Goal: Task Accomplishment & Management: Manage account settings

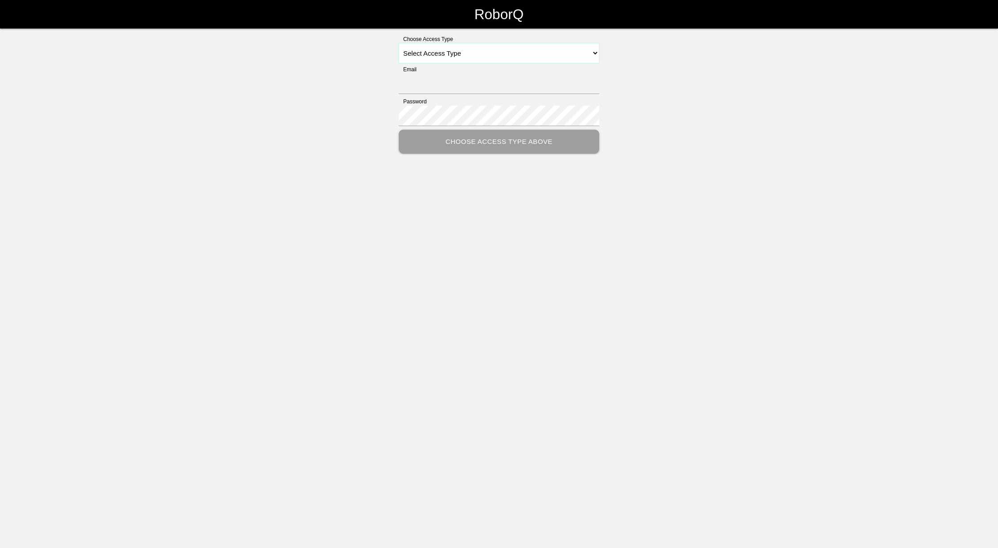
click at [575, 52] on select "Select Access Type Admin Customer Supervisor Worker" at bounding box center [499, 53] width 200 height 20
select select "Supervisor"
click at [399, 43] on select "Select Access Type Admin Customer Supervisor Worker" at bounding box center [499, 53] width 200 height 20
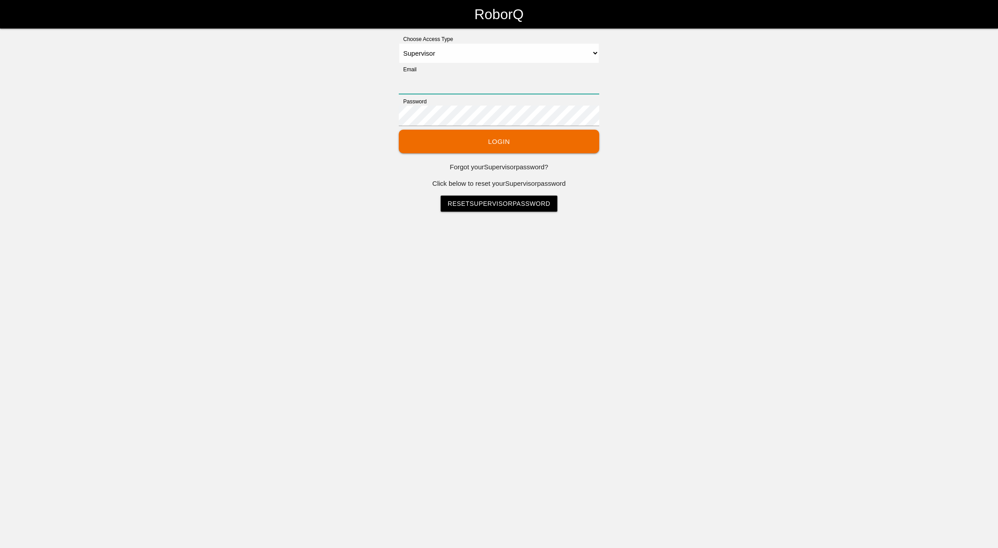
click at [439, 84] on input "Email" at bounding box center [499, 84] width 200 height 20
type input "[EMAIL_ADDRESS][DOMAIN_NAME]"
click at [445, 140] on button "Login" at bounding box center [499, 142] width 200 height 24
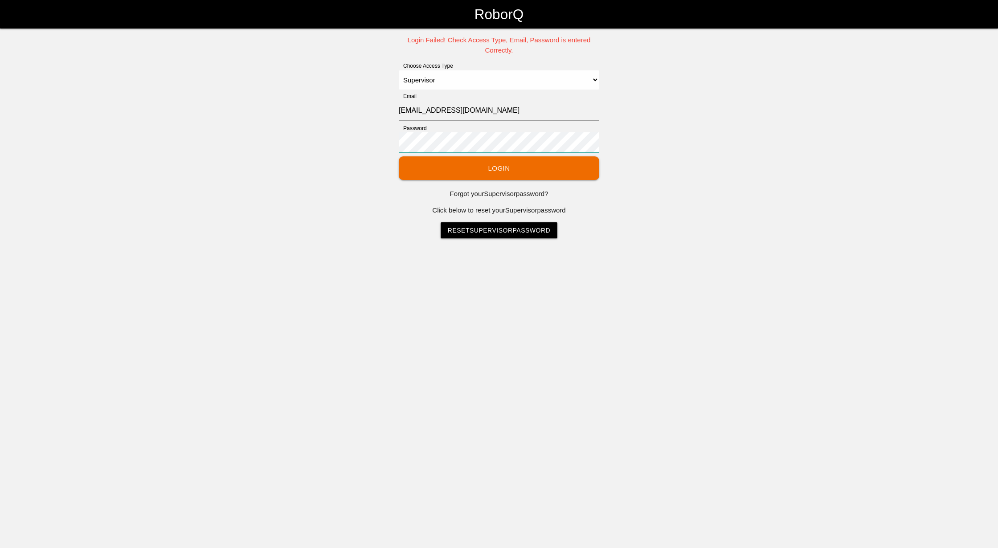
click at [133, 106] on div "Login Failed! Check Access Type, Email, Password is entered Correctly. Choose A…" at bounding box center [499, 136] width 998 height 203
click at [519, 162] on button "Login" at bounding box center [499, 168] width 200 height 24
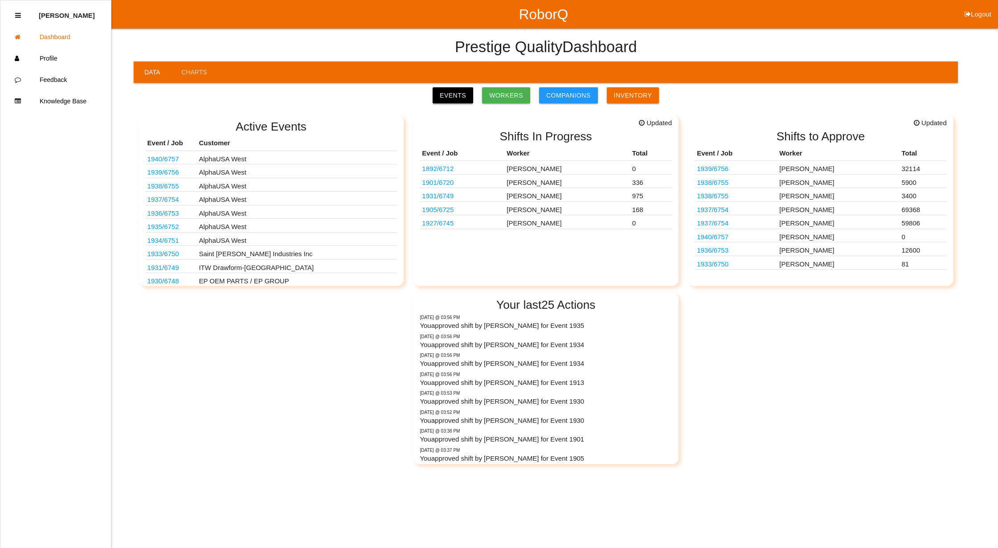
click at [451, 97] on link "Events" at bounding box center [453, 95] width 41 height 16
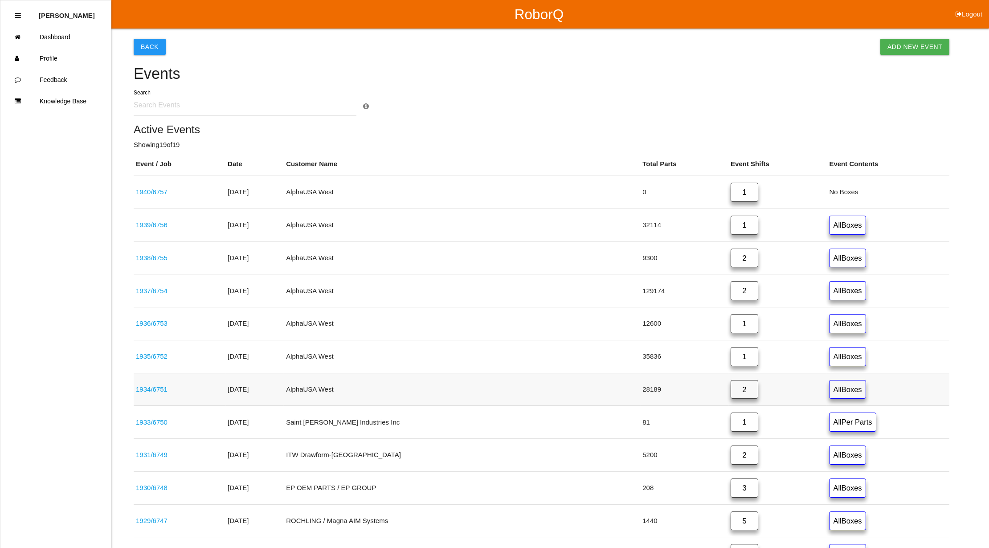
click at [149, 391] on link "1934 / 6751" at bounding box center [152, 389] width 32 height 8
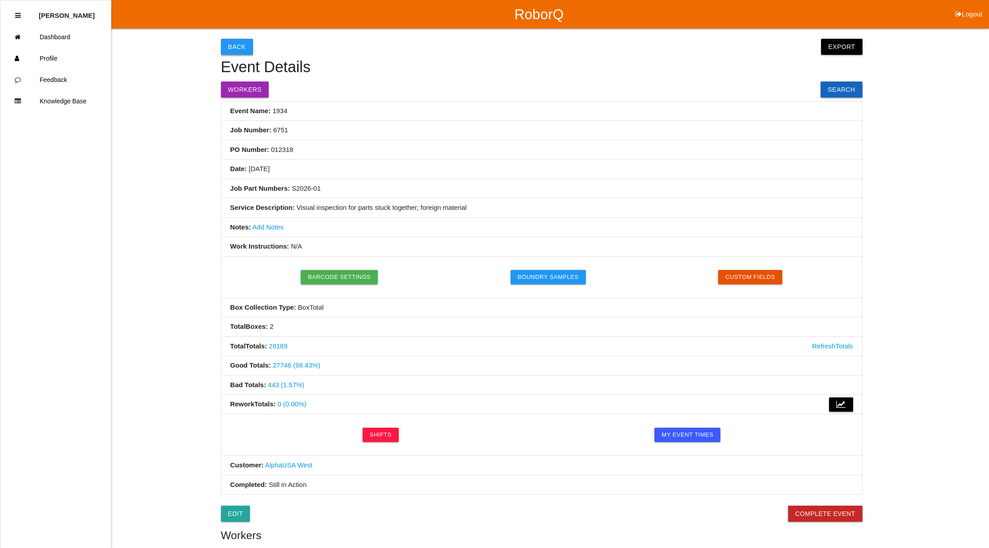
click at [233, 41] on button "Back" at bounding box center [237, 47] width 32 height 16
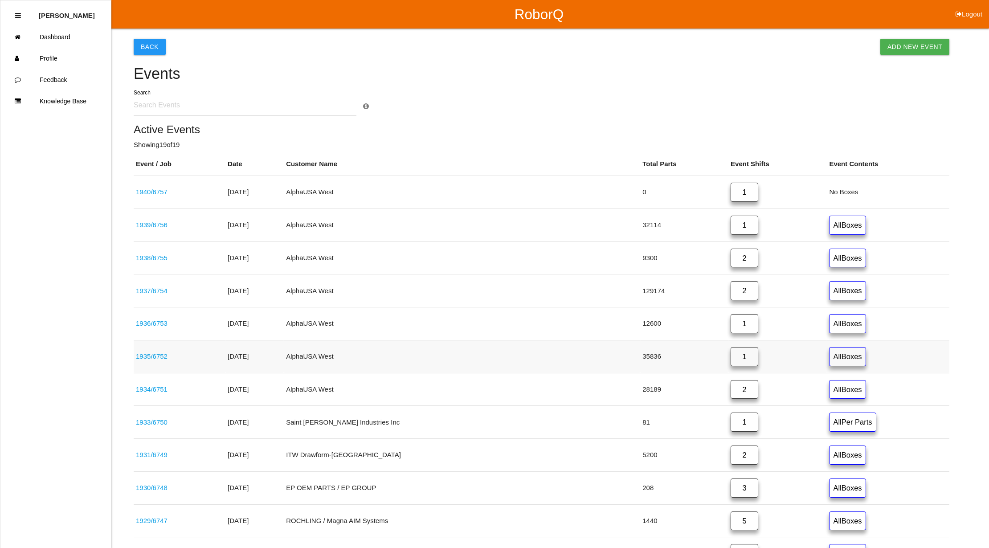
click at [150, 355] on link "1935 / 6752" at bounding box center [152, 356] width 32 height 8
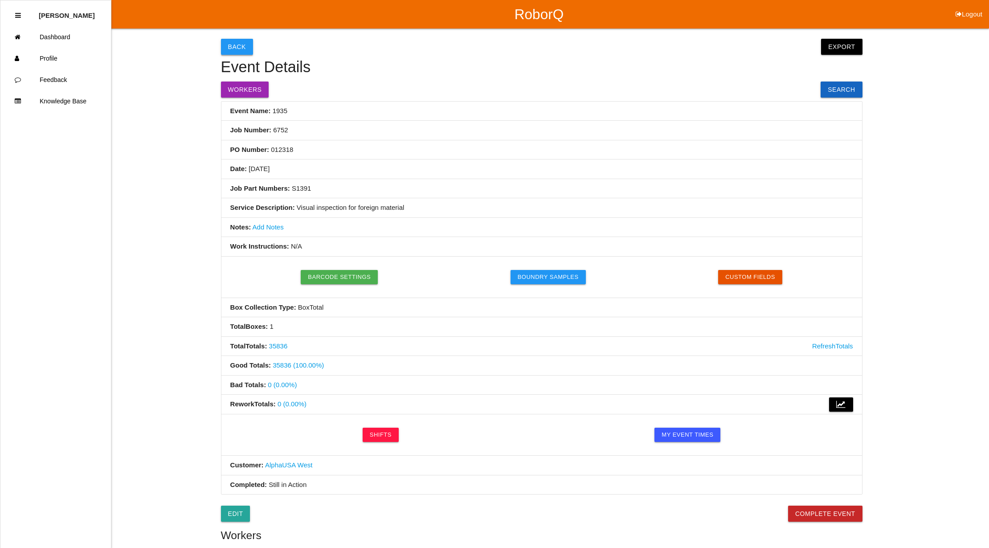
click at [243, 45] on button "Back" at bounding box center [237, 47] width 32 height 16
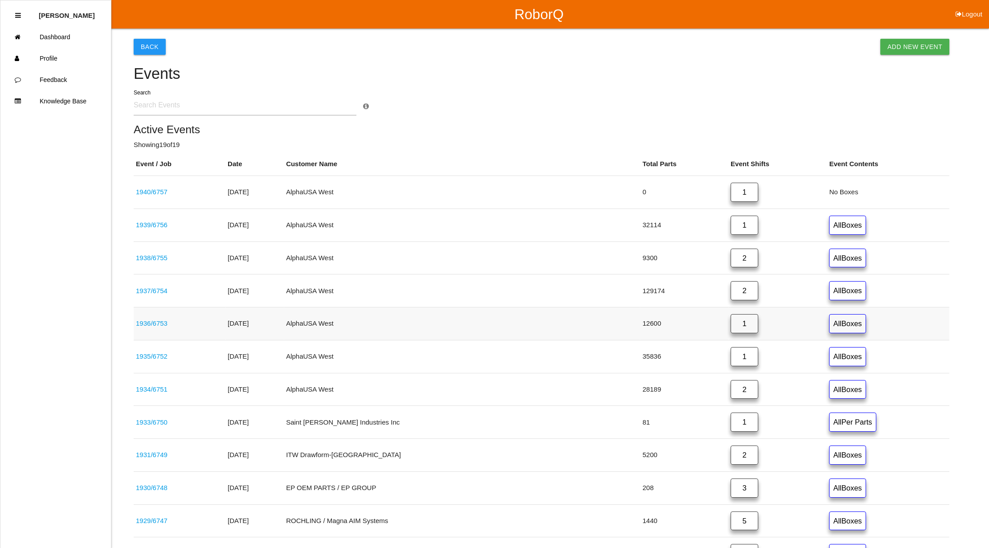
click at [148, 324] on link "1936 / 6753" at bounding box center [152, 323] width 32 height 8
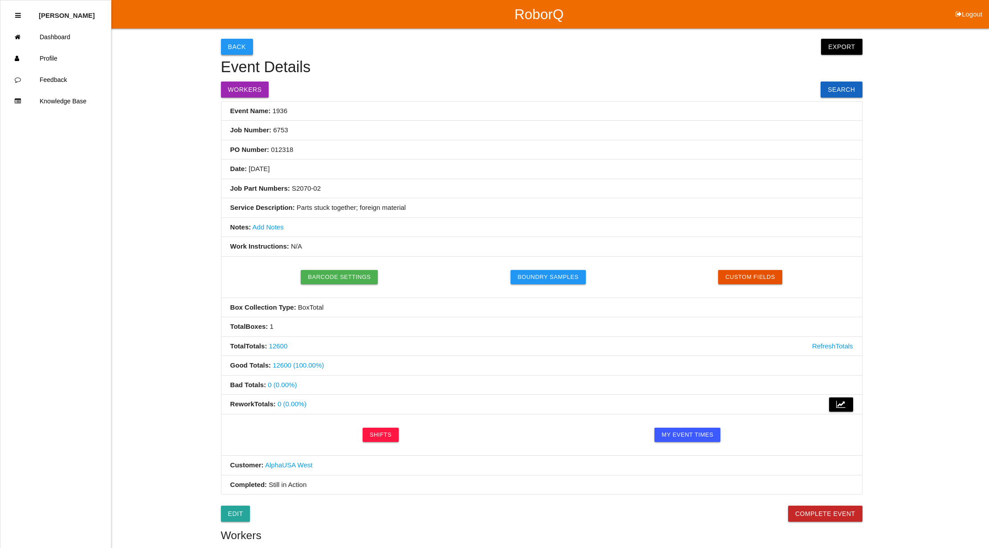
click at [232, 43] on button "Back" at bounding box center [237, 47] width 32 height 16
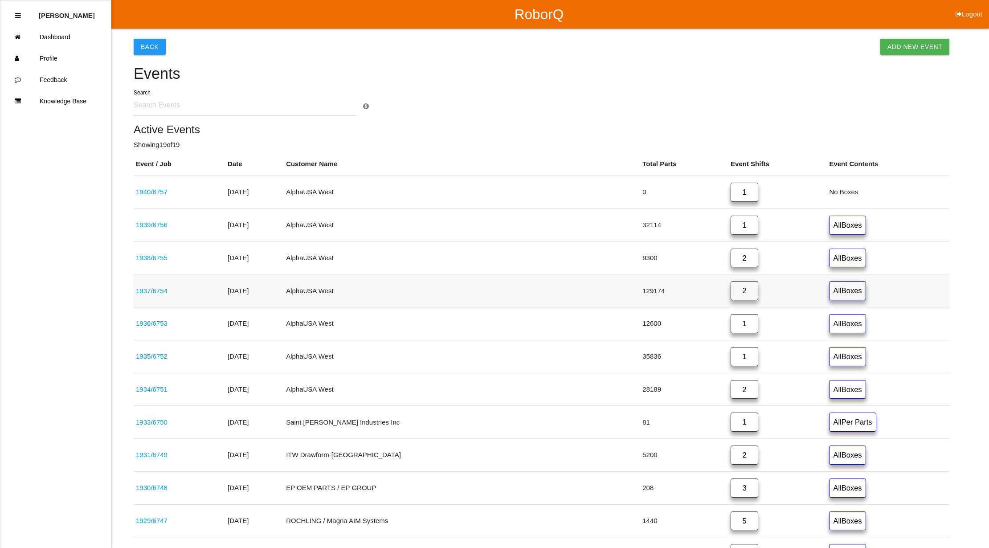
click at [143, 289] on link "1937 / 6754" at bounding box center [152, 291] width 32 height 8
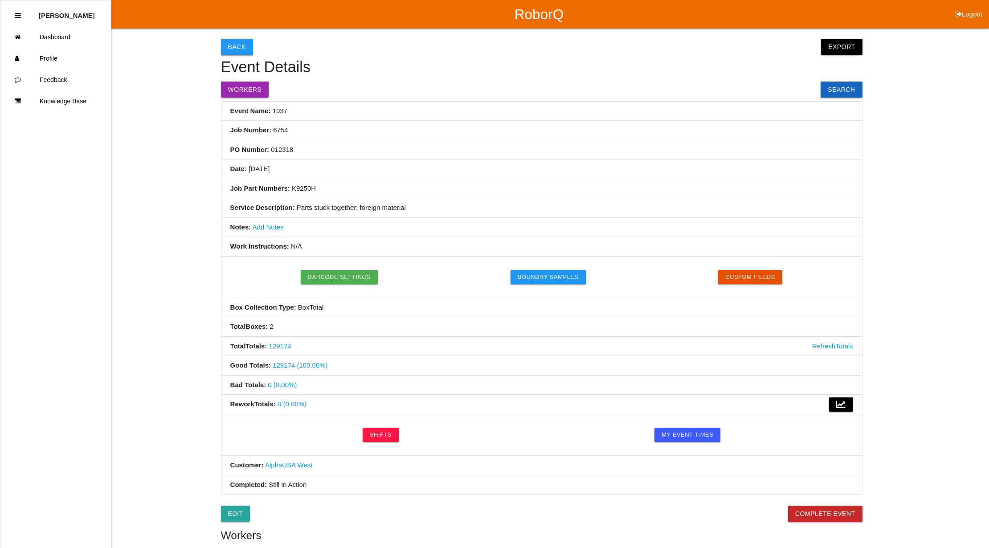
click at [233, 43] on button "Back" at bounding box center [237, 47] width 32 height 16
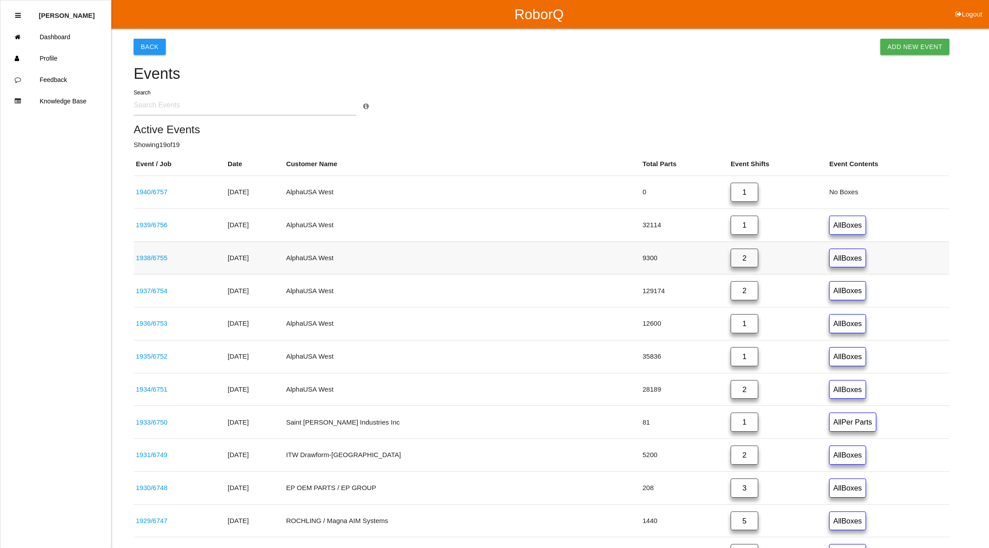
click at [147, 259] on link "1938 / 6755" at bounding box center [152, 258] width 32 height 8
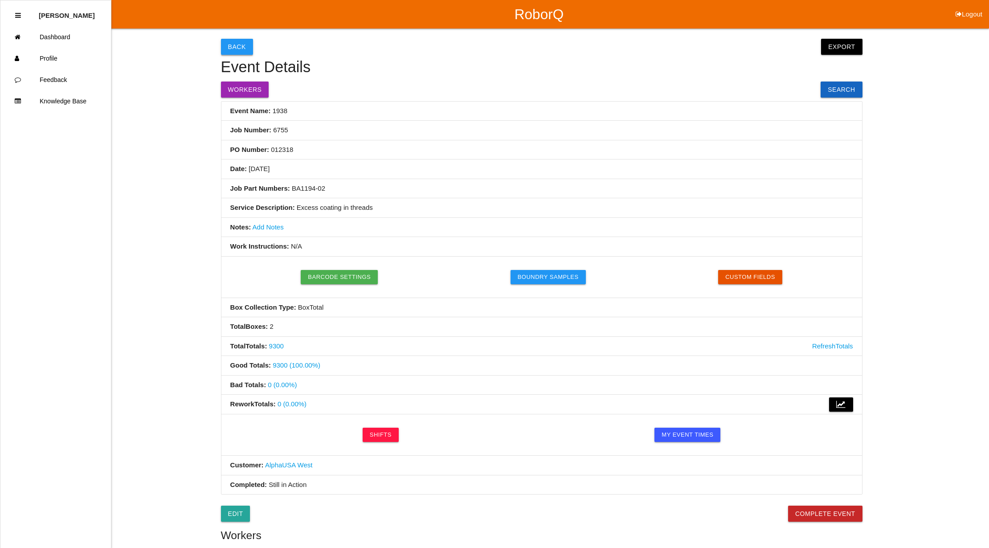
click at [241, 45] on button "Back" at bounding box center [237, 47] width 32 height 16
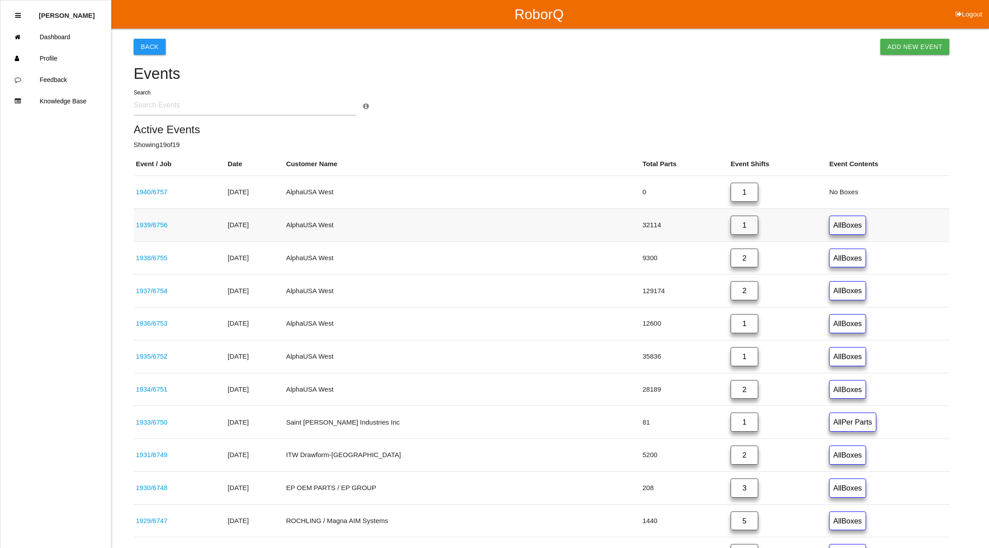
click at [154, 223] on link "1939 / 6756" at bounding box center [152, 225] width 32 height 8
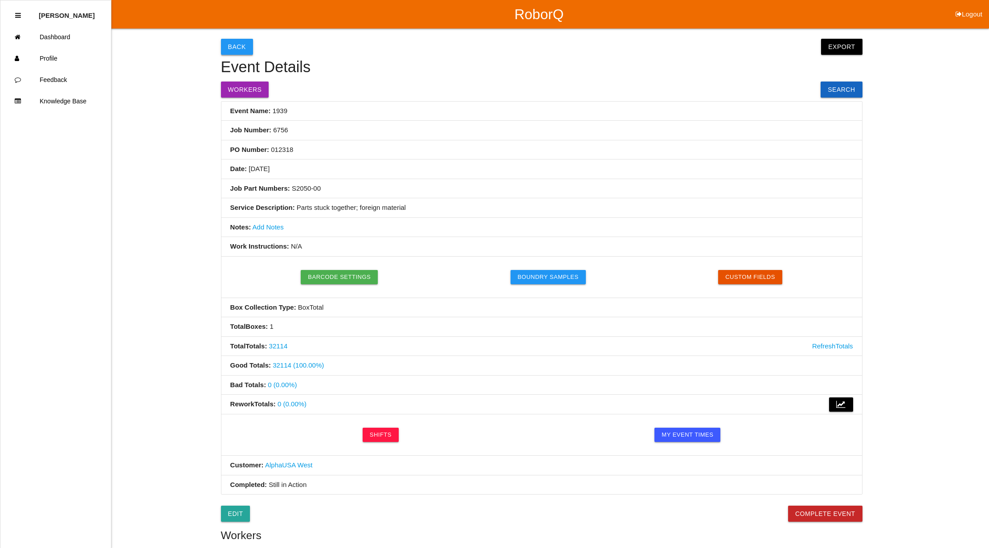
click at [232, 45] on button "Back" at bounding box center [237, 47] width 32 height 16
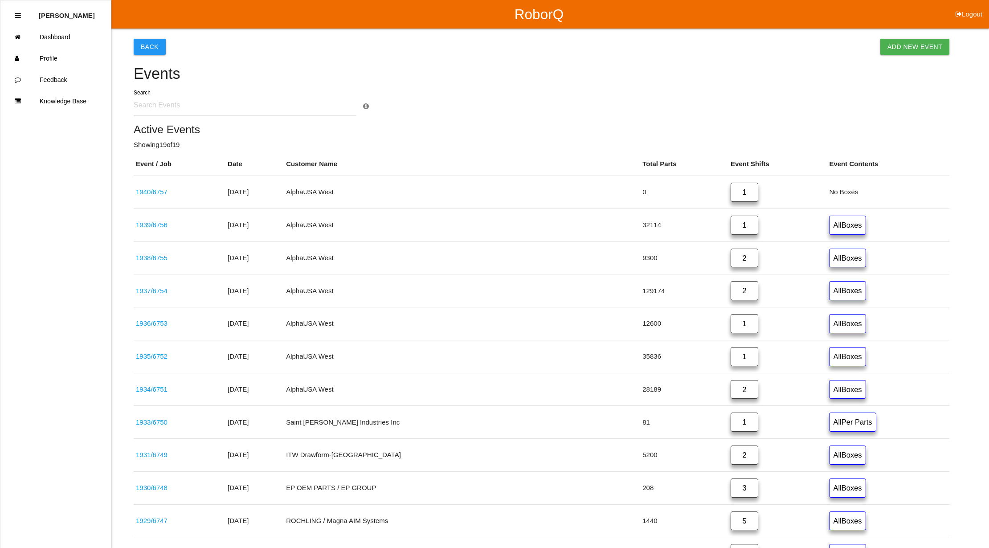
click at [147, 192] on link "1940 / 6757" at bounding box center [152, 192] width 32 height 8
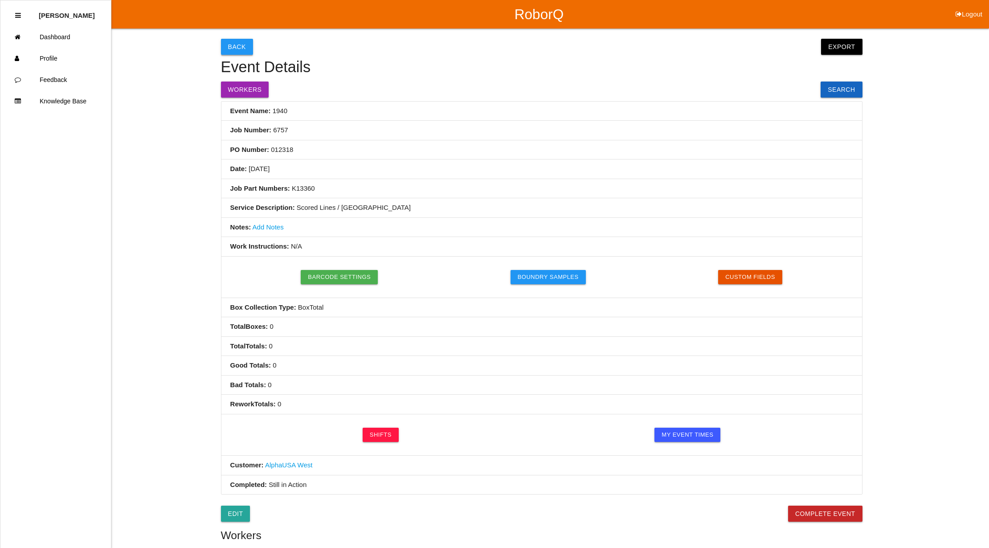
click at [243, 45] on button "Back" at bounding box center [237, 47] width 32 height 16
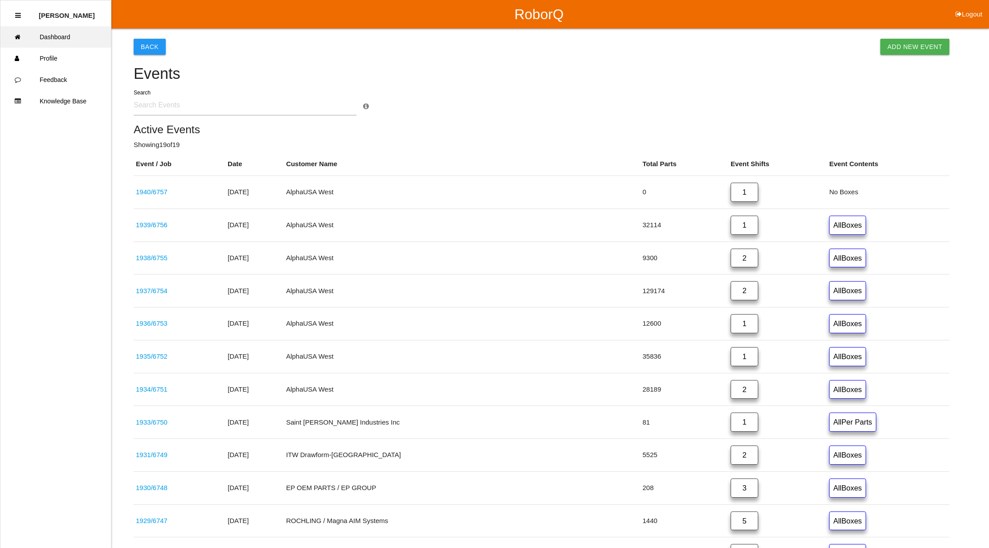
click at [58, 36] on link "Dashboard" at bounding box center [55, 36] width 110 height 21
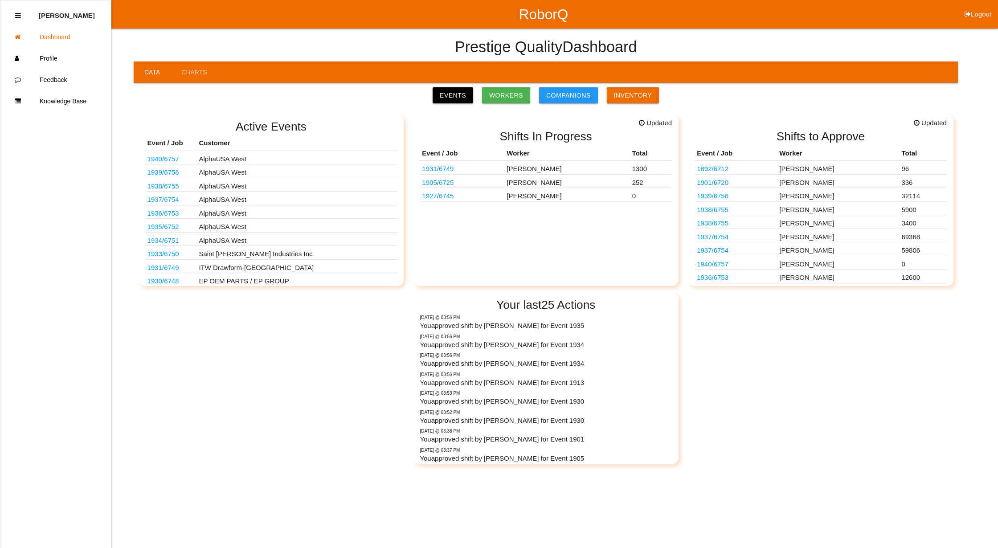
scroll to position [15, 0]
click at [444, 94] on link "Events" at bounding box center [453, 95] width 41 height 16
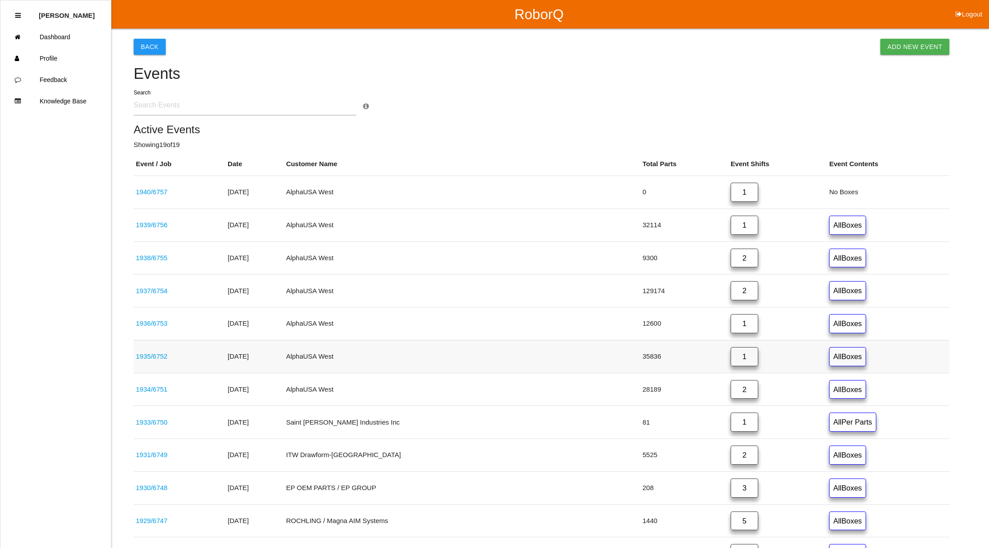
click at [732, 362] on link "1" at bounding box center [745, 356] width 28 height 19
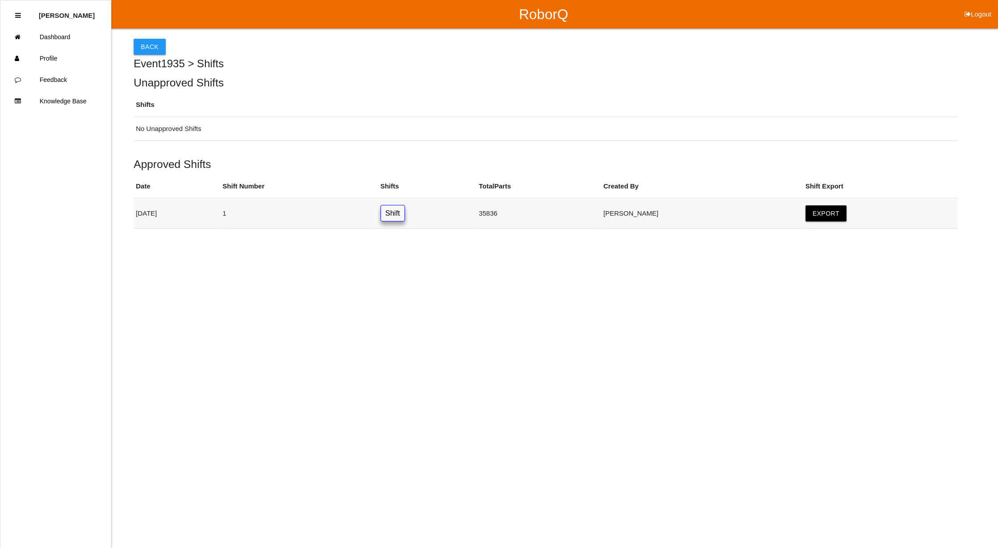
click at [405, 214] on link "Shift" at bounding box center [392, 213] width 25 height 16
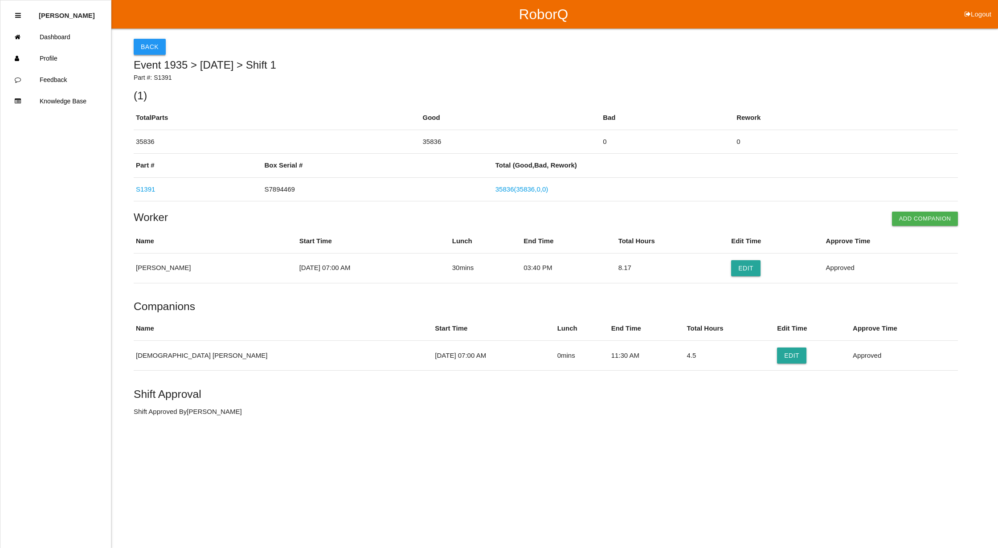
click at [148, 42] on button "Back" at bounding box center [150, 47] width 32 height 16
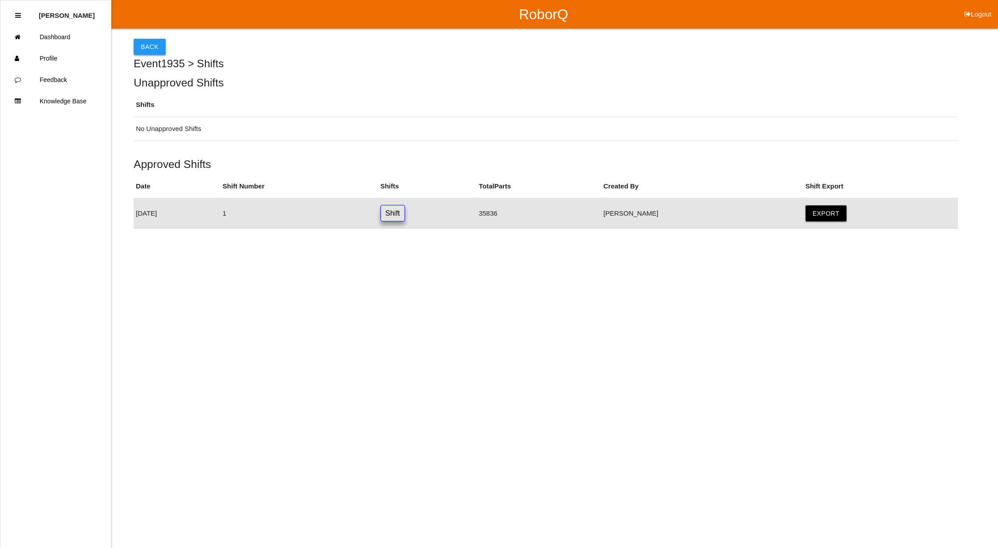
click at [145, 47] on button "Back" at bounding box center [150, 47] width 32 height 16
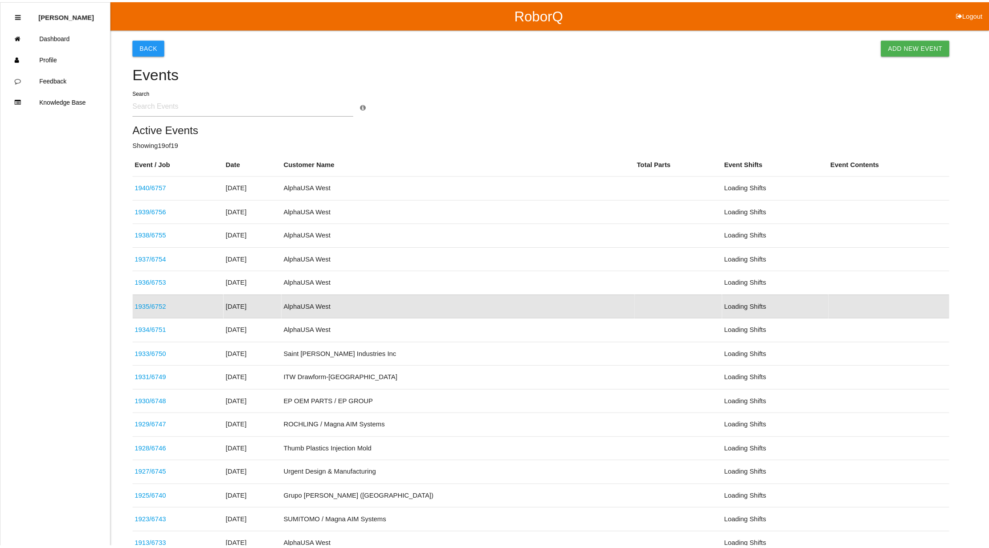
scroll to position [34, 0]
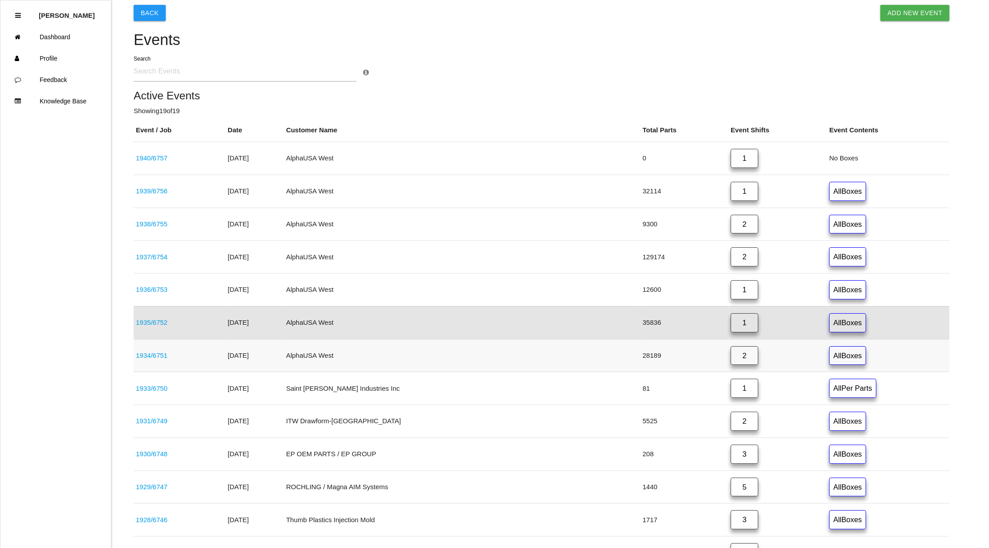
click at [731, 359] on link "2" at bounding box center [745, 355] width 28 height 19
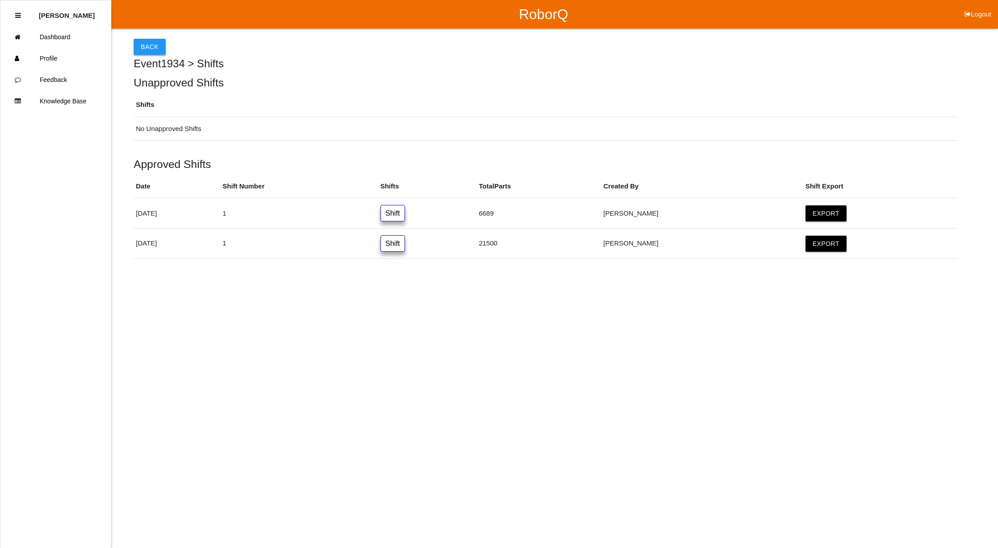
click at [152, 50] on button "Back" at bounding box center [150, 47] width 32 height 16
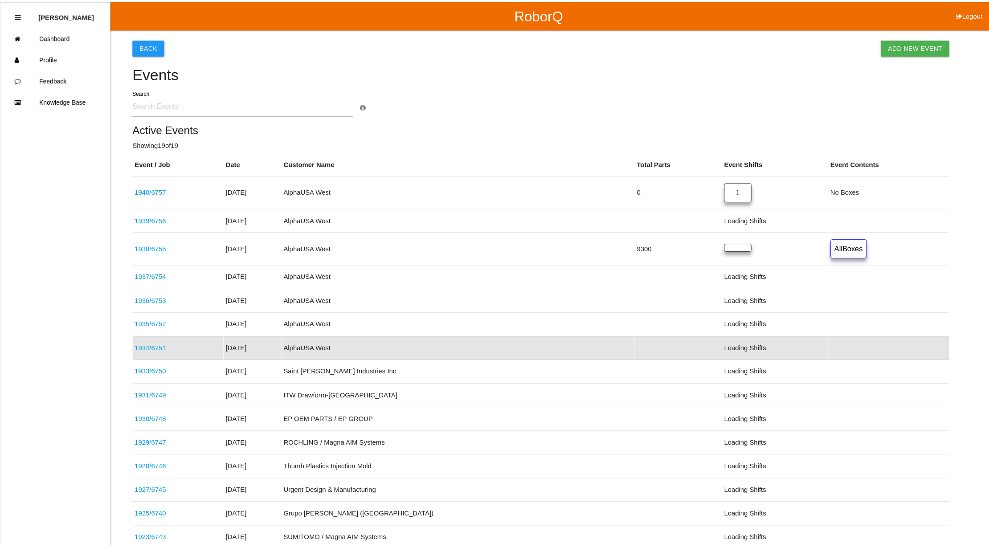
scroll to position [57, 0]
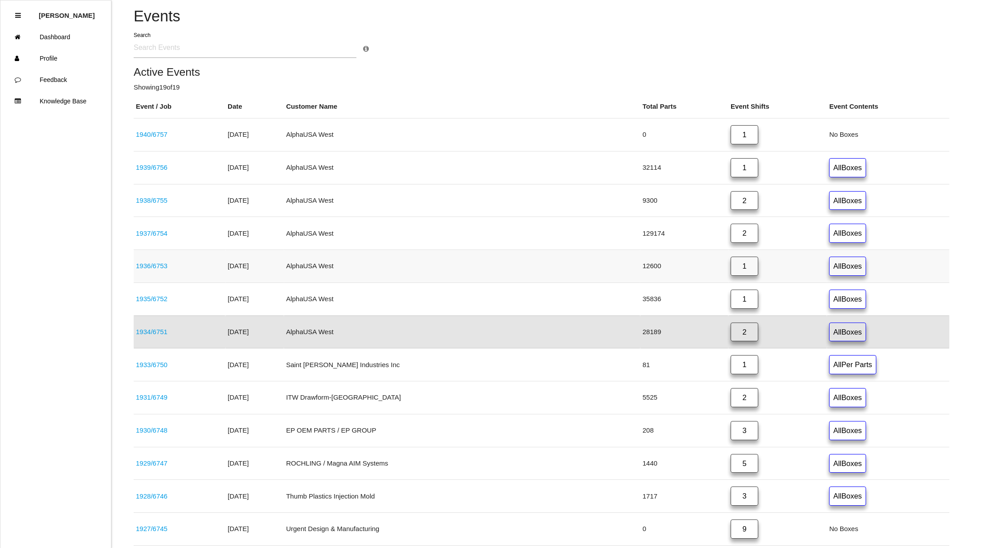
click at [731, 270] on link "1" at bounding box center [745, 266] width 28 height 19
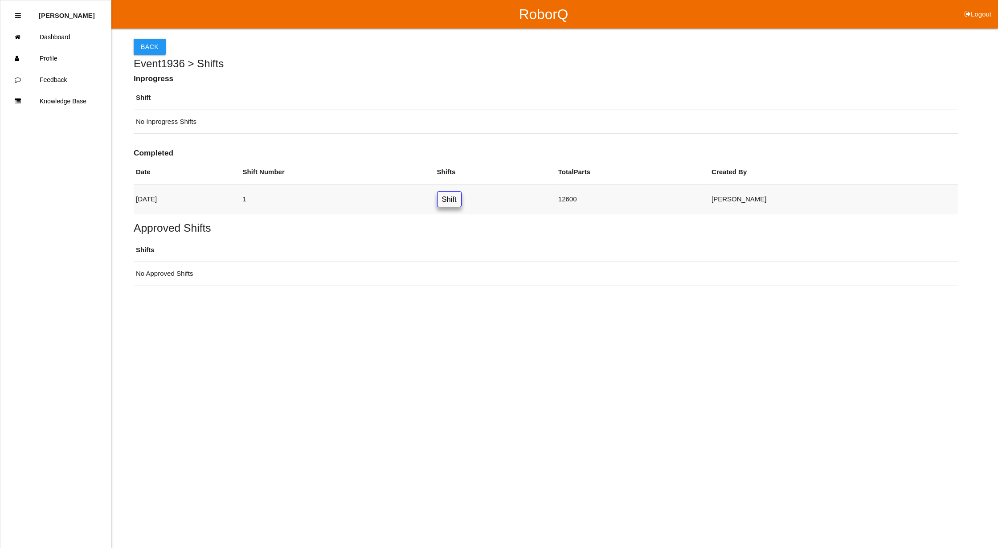
click at [461, 196] on link "Shift" at bounding box center [449, 199] width 25 height 16
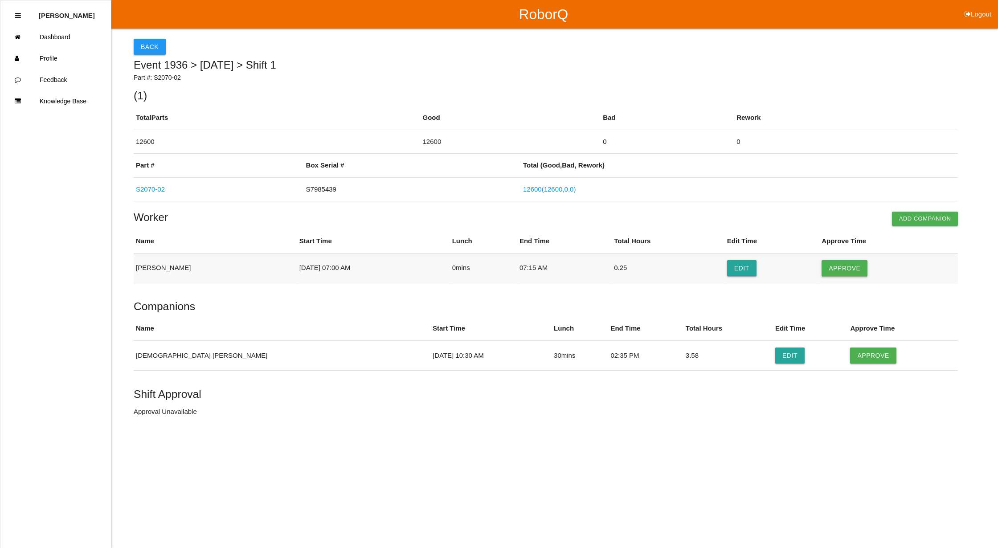
click at [844, 264] on button "Approve" at bounding box center [844, 268] width 46 height 16
click at [856, 353] on button "Approve" at bounding box center [873, 355] width 46 height 16
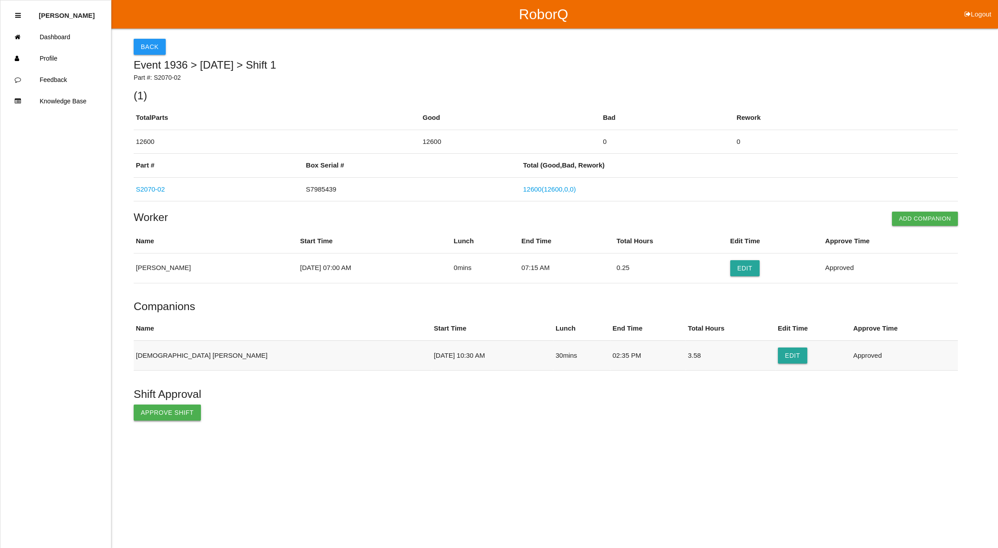
click at [150, 416] on button "Approve Shift" at bounding box center [167, 412] width 67 height 16
click at [150, 42] on button "Back" at bounding box center [150, 47] width 32 height 16
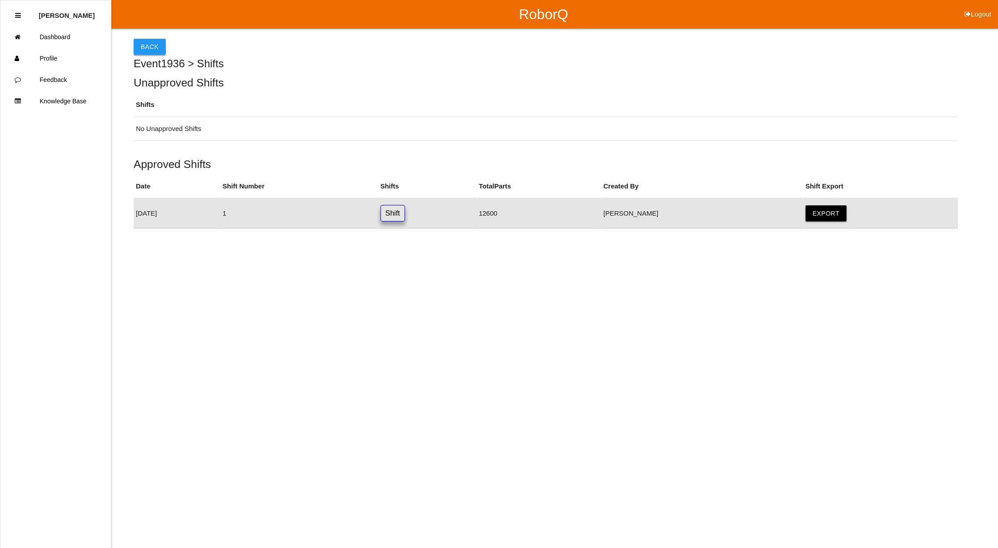
click at [150, 45] on button "Back" at bounding box center [150, 47] width 32 height 16
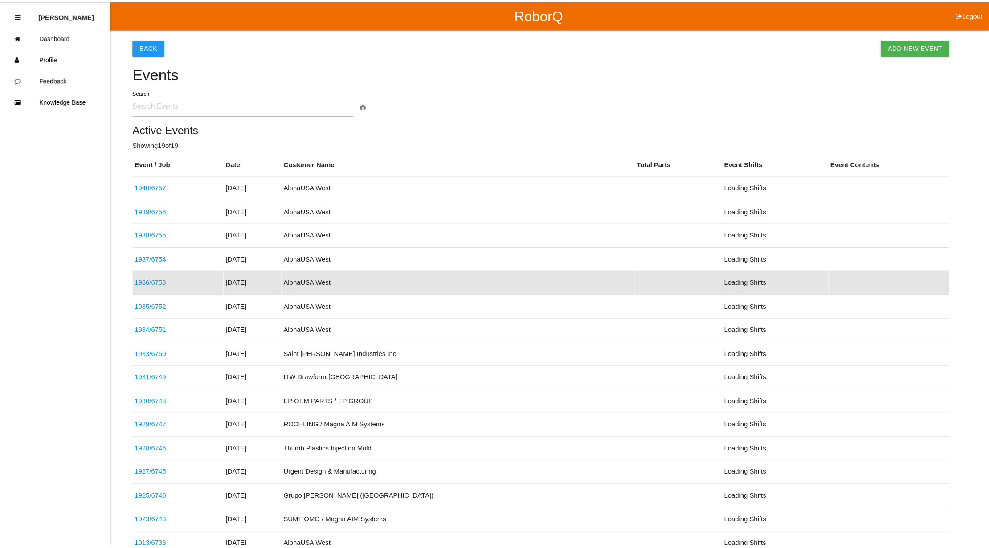
scroll to position [10, 0]
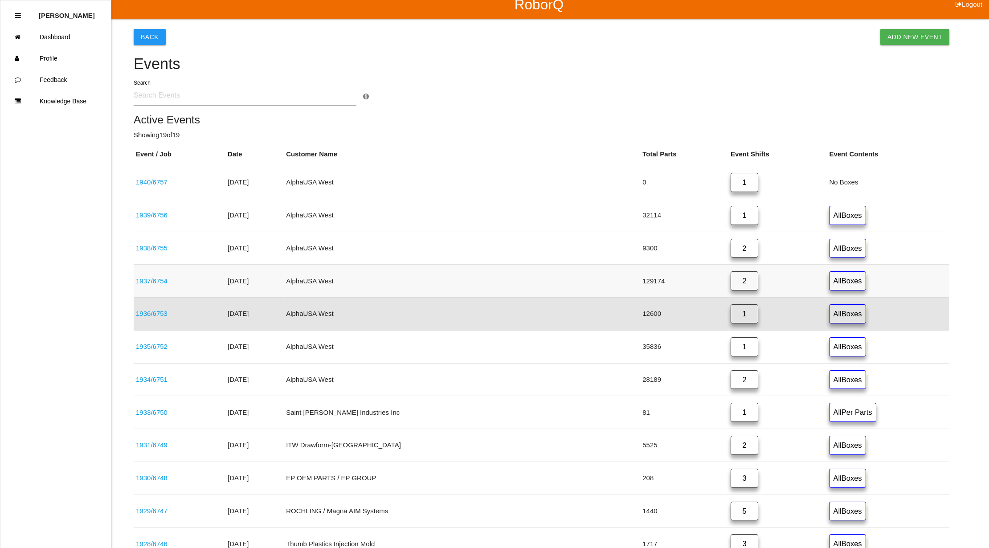
click at [731, 280] on link "2" at bounding box center [745, 280] width 28 height 19
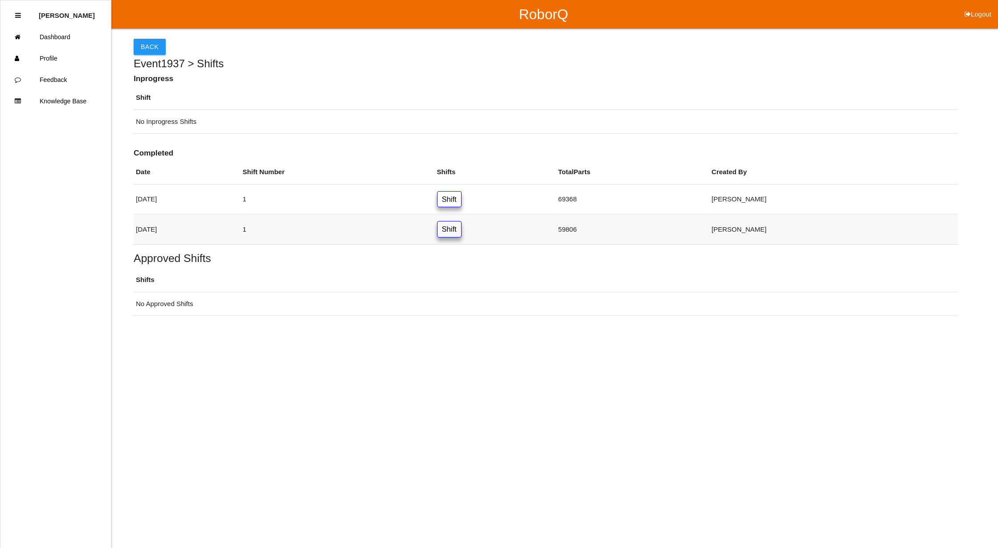
click at [461, 230] on link "Shift" at bounding box center [449, 229] width 25 height 16
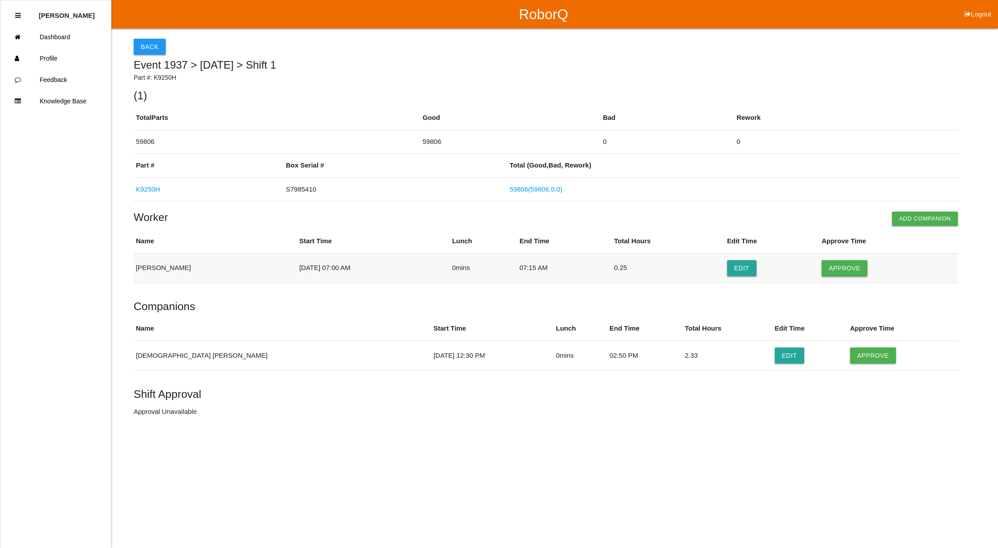
click at [841, 267] on button "Approve" at bounding box center [844, 268] width 46 height 16
click at [850, 358] on button "Approve" at bounding box center [873, 355] width 46 height 16
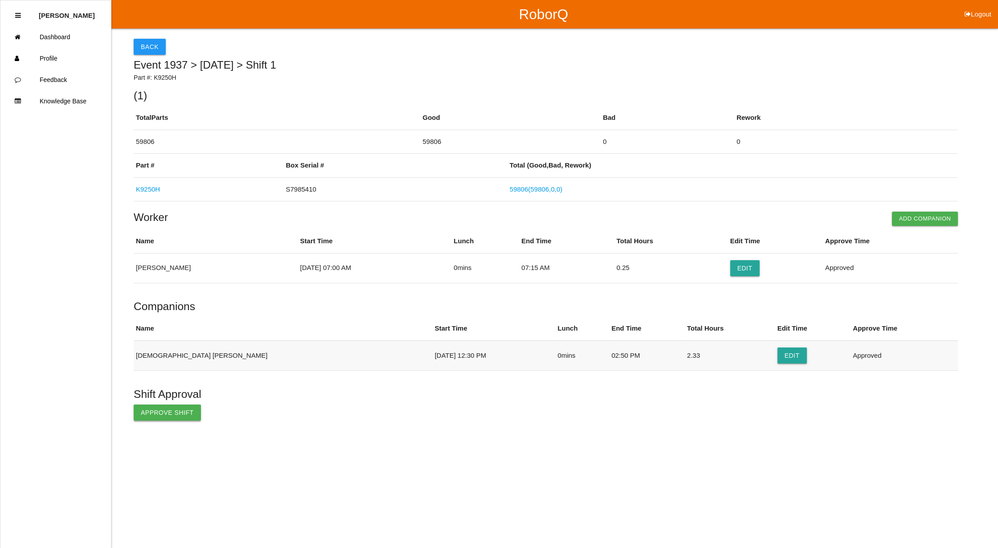
click at [155, 414] on button "Approve Shift" at bounding box center [167, 412] width 67 height 16
click at [143, 47] on button "Back" at bounding box center [150, 47] width 32 height 16
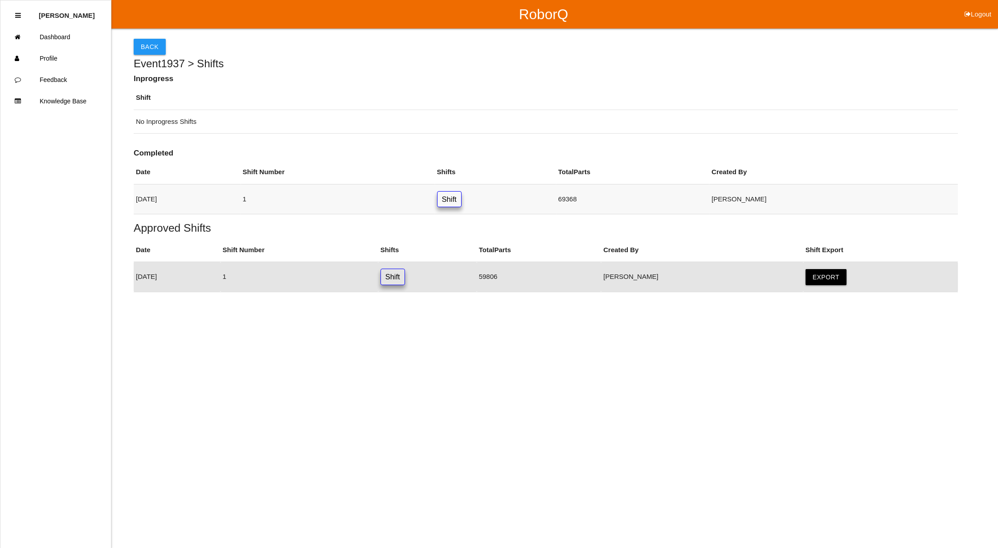
click at [461, 198] on link "Shift" at bounding box center [449, 199] width 25 height 16
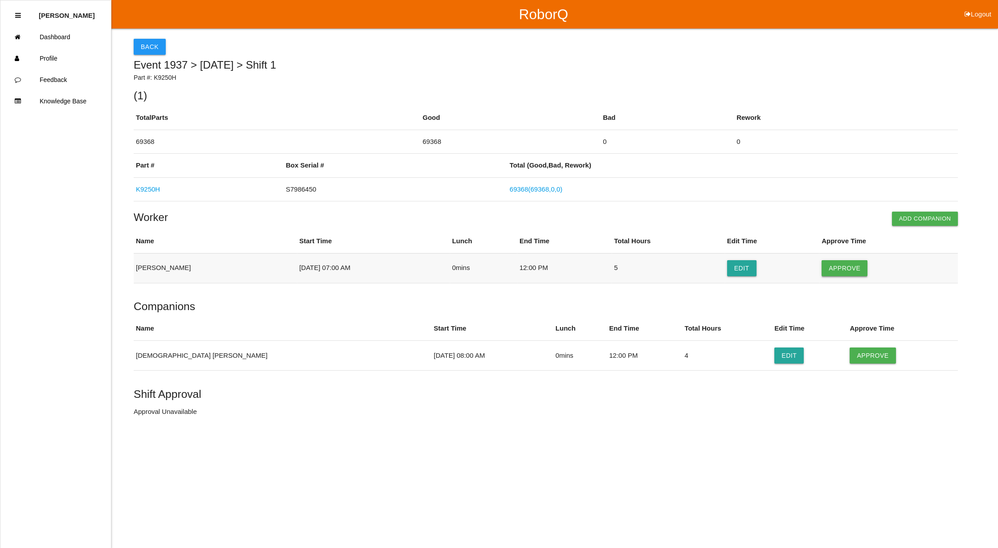
click at [844, 271] on button "Approve" at bounding box center [844, 268] width 46 height 16
click at [849, 355] on button "Approve" at bounding box center [872, 355] width 46 height 16
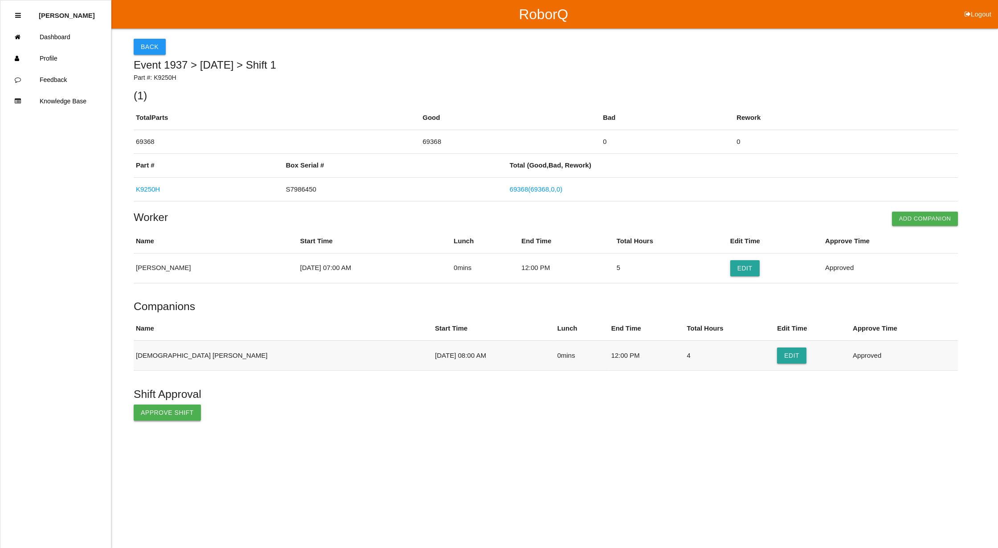
click at [145, 413] on button "Approve Shift" at bounding box center [167, 412] width 67 height 16
click at [152, 44] on button "Back" at bounding box center [150, 47] width 32 height 16
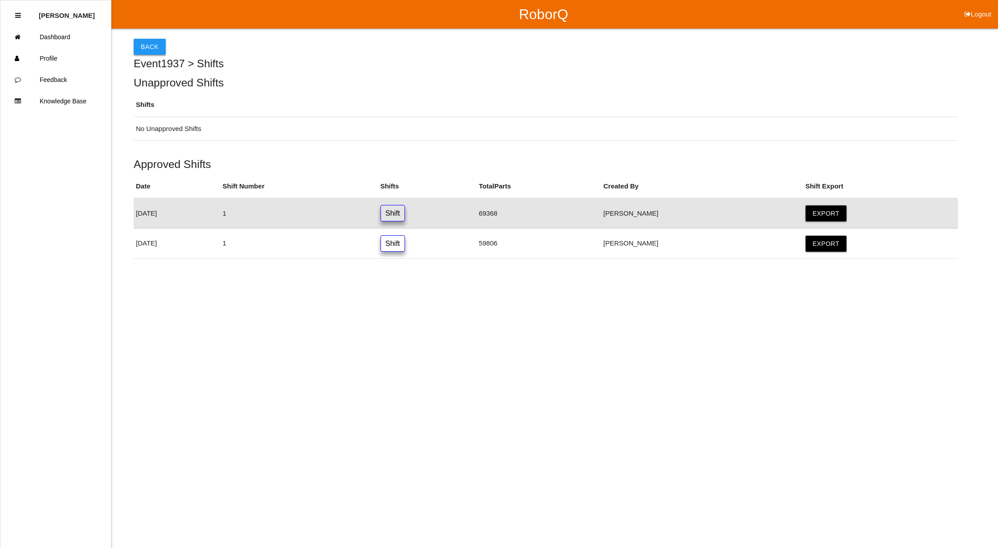
click at [158, 44] on button "Back" at bounding box center [150, 47] width 32 height 16
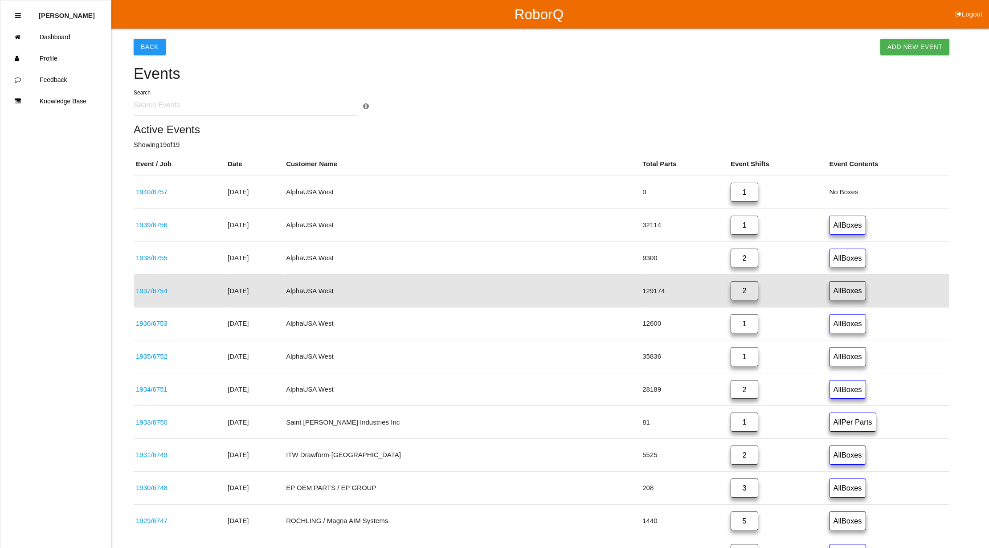
click at [731, 291] on link "2" at bounding box center [745, 290] width 28 height 19
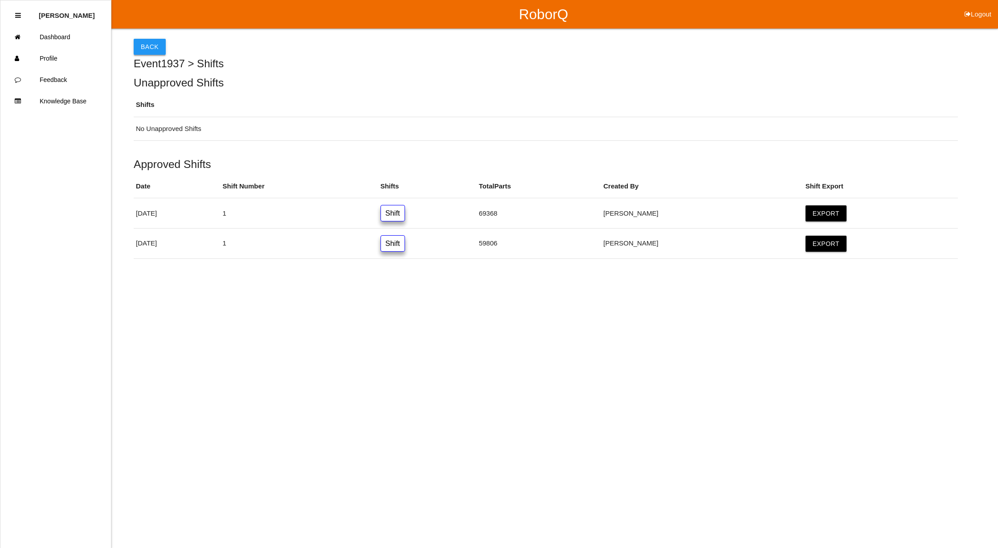
click at [148, 42] on button "Back" at bounding box center [150, 47] width 32 height 16
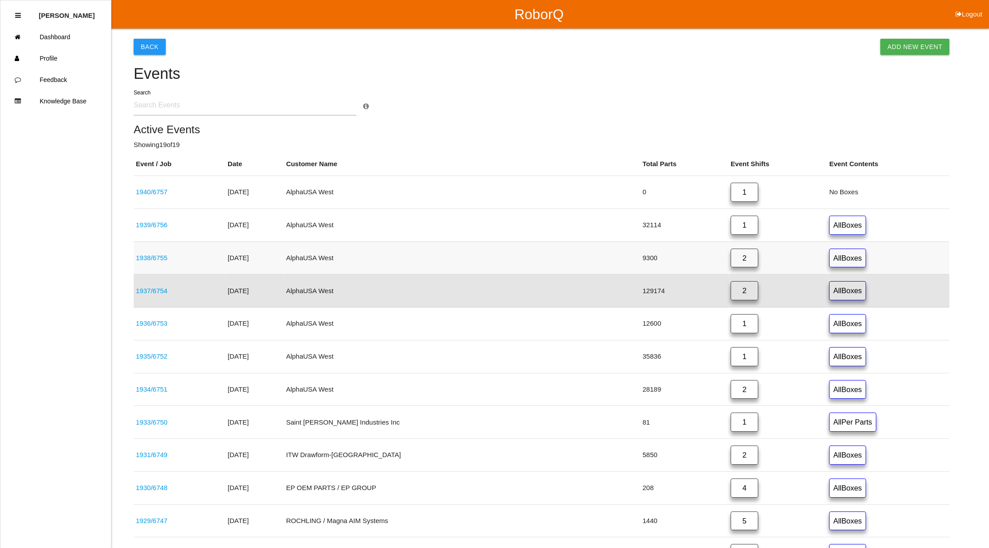
click at [731, 255] on link "2" at bounding box center [745, 258] width 28 height 19
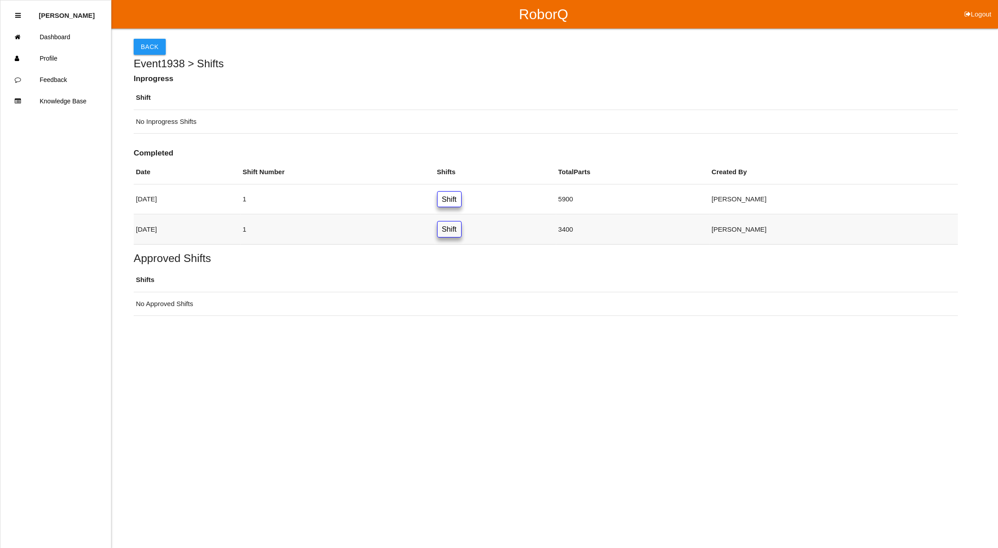
click at [461, 225] on link "Shift" at bounding box center [449, 229] width 25 height 16
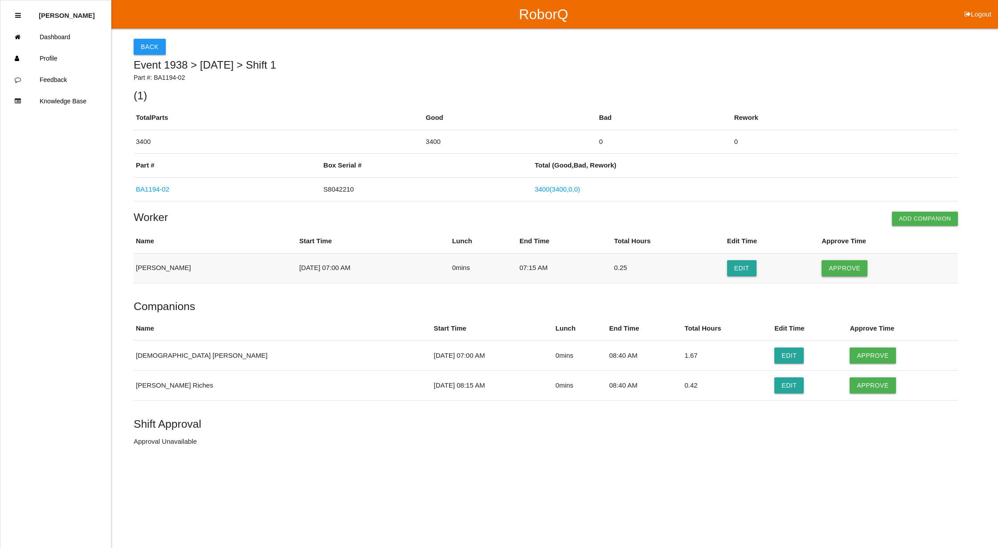
click at [846, 268] on button "Approve" at bounding box center [844, 268] width 46 height 16
click at [849, 353] on button "Approve" at bounding box center [872, 355] width 46 height 16
click at [849, 387] on button "Approve" at bounding box center [872, 385] width 46 height 16
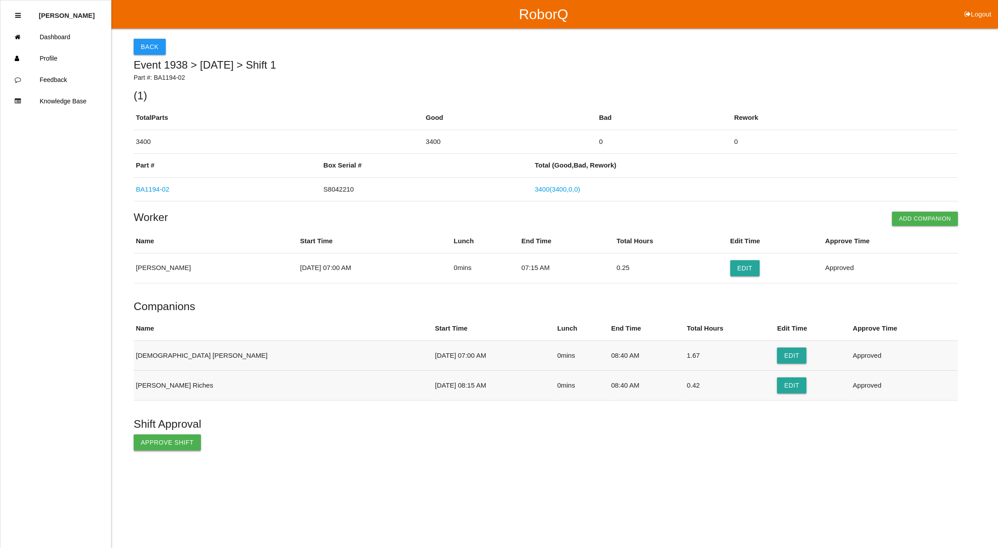
click at [164, 439] on button "Approve Shift" at bounding box center [167, 442] width 67 height 16
click at [151, 45] on button "Back" at bounding box center [150, 47] width 32 height 16
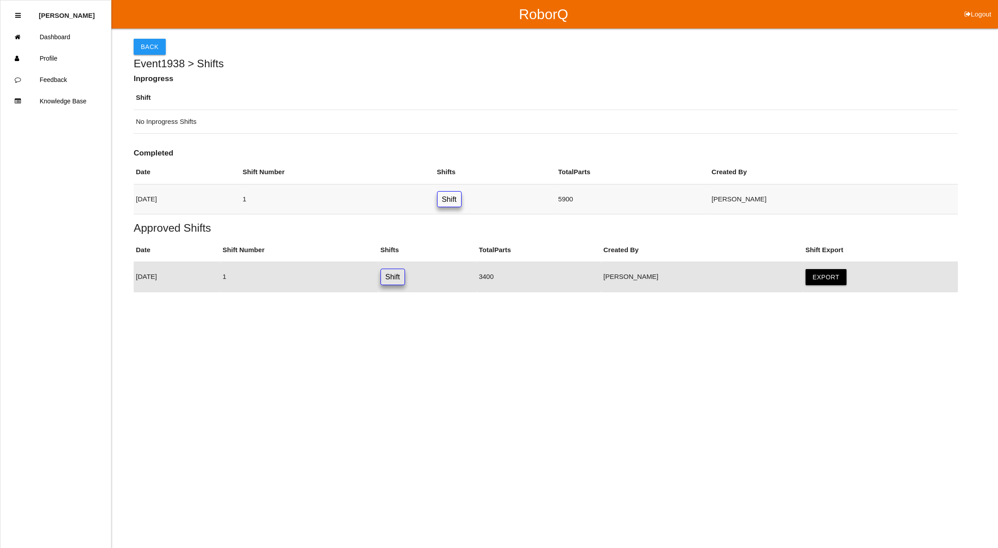
click at [461, 194] on link "Shift" at bounding box center [449, 199] width 25 height 16
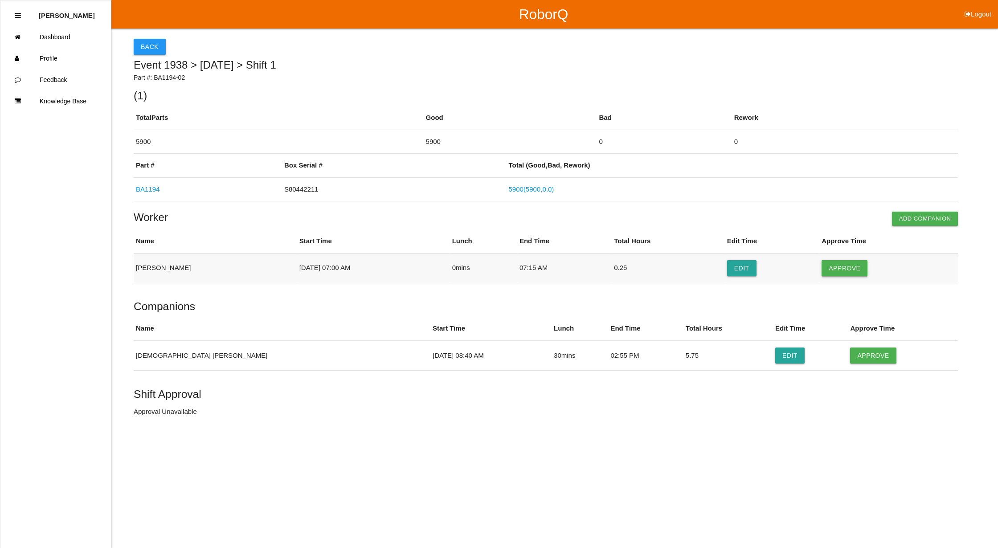
click at [849, 269] on button "Approve" at bounding box center [844, 268] width 46 height 16
click at [850, 348] on button "Approve" at bounding box center [873, 355] width 46 height 16
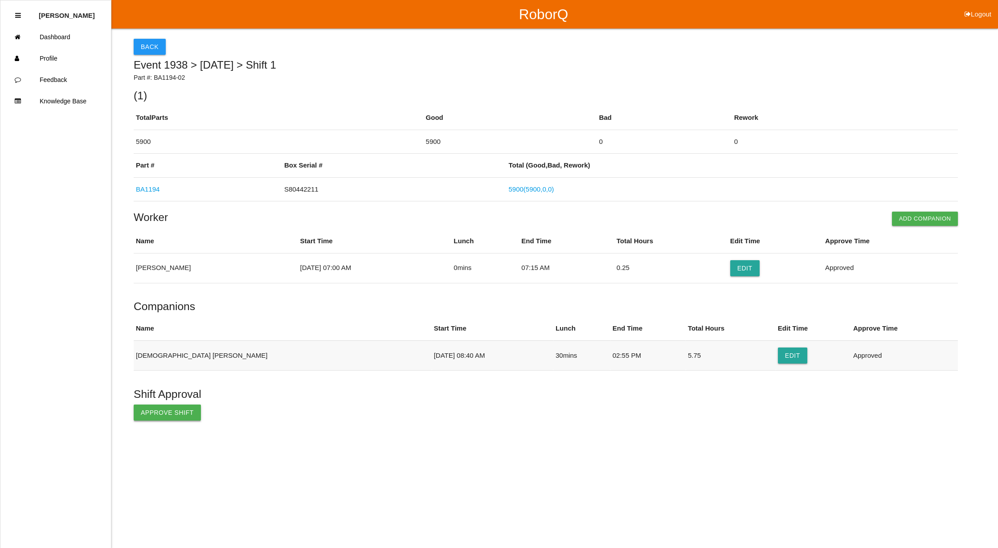
click at [138, 412] on button "Approve Shift" at bounding box center [167, 412] width 67 height 16
click at [148, 39] on button "Back" at bounding box center [150, 47] width 32 height 16
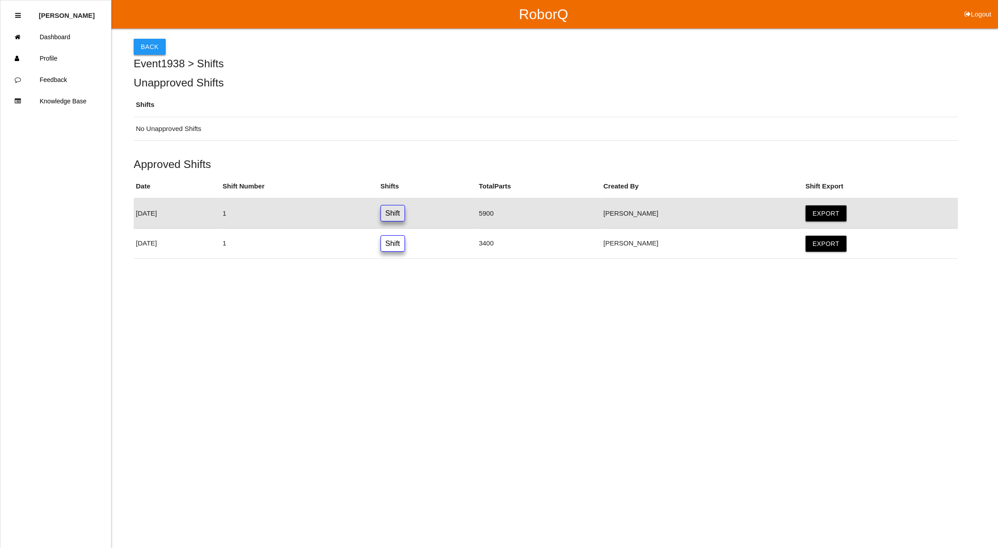
click at [148, 45] on button "Back" at bounding box center [150, 47] width 32 height 16
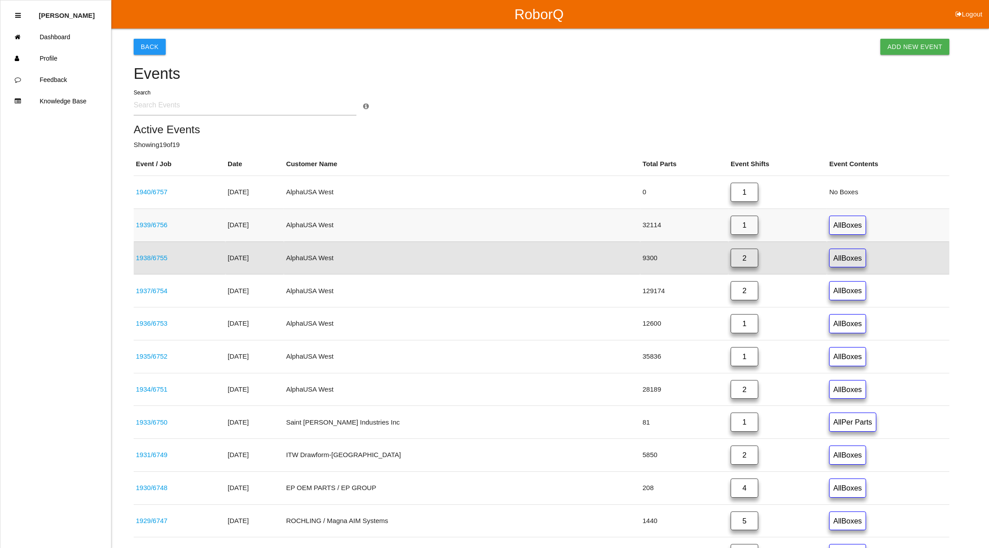
click at [735, 230] on link "1" at bounding box center [745, 225] width 28 height 19
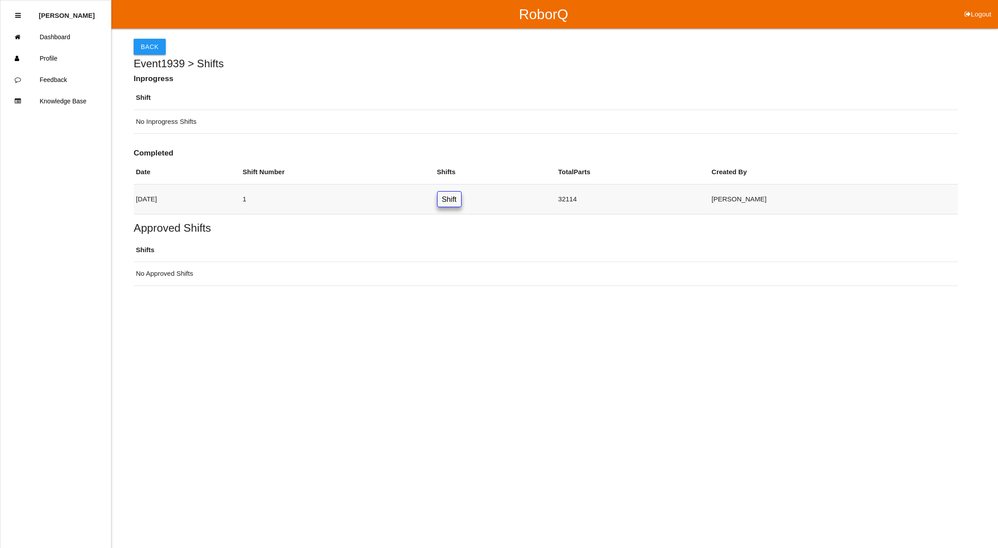
click at [461, 199] on link "Shift" at bounding box center [449, 199] width 25 height 16
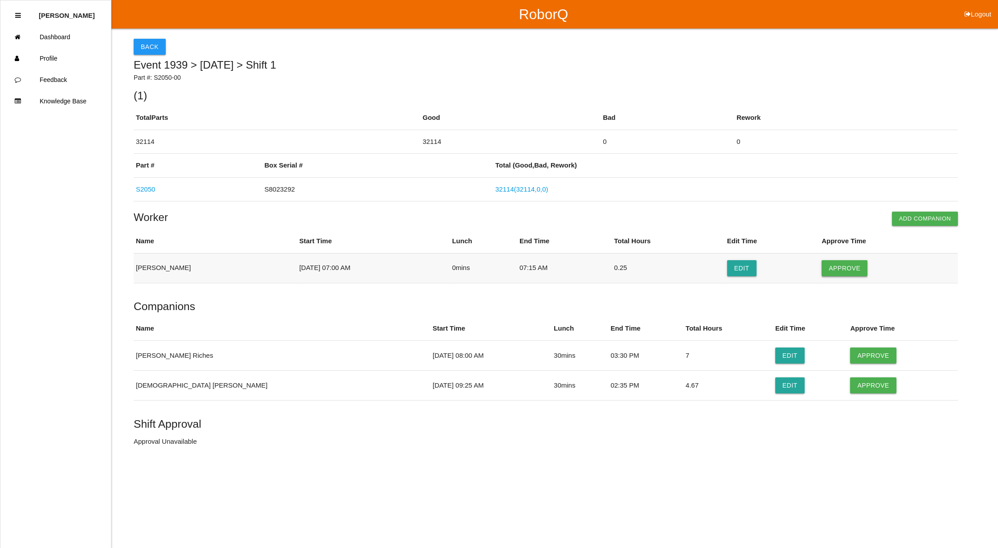
click at [839, 261] on button "Approve" at bounding box center [844, 268] width 46 height 16
drag, startPoint x: 835, startPoint y: 358, endPoint x: 834, endPoint y: 394, distance: 36.1
click at [850, 359] on button "Approve" at bounding box center [873, 355] width 46 height 16
drag, startPoint x: 831, startPoint y: 386, endPoint x: 819, endPoint y: 388, distance: 12.3
click at [850, 385] on button "Approve" at bounding box center [873, 385] width 46 height 16
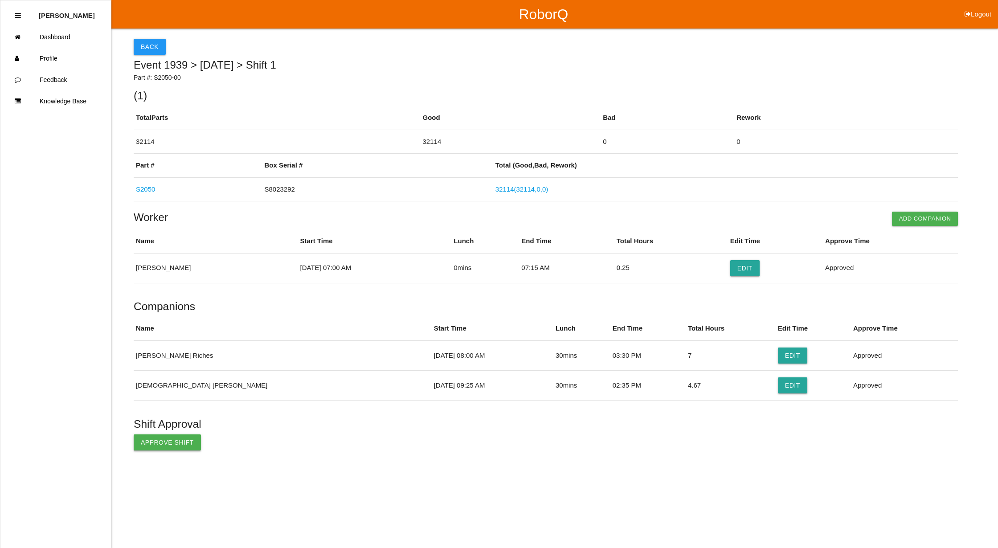
click at [154, 437] on button "Approve Shift" at bounding box center [167, 442] width 67 height 16
click at [141, 43] on button "Back" at bounding box center [150, 47] width 32 height 16
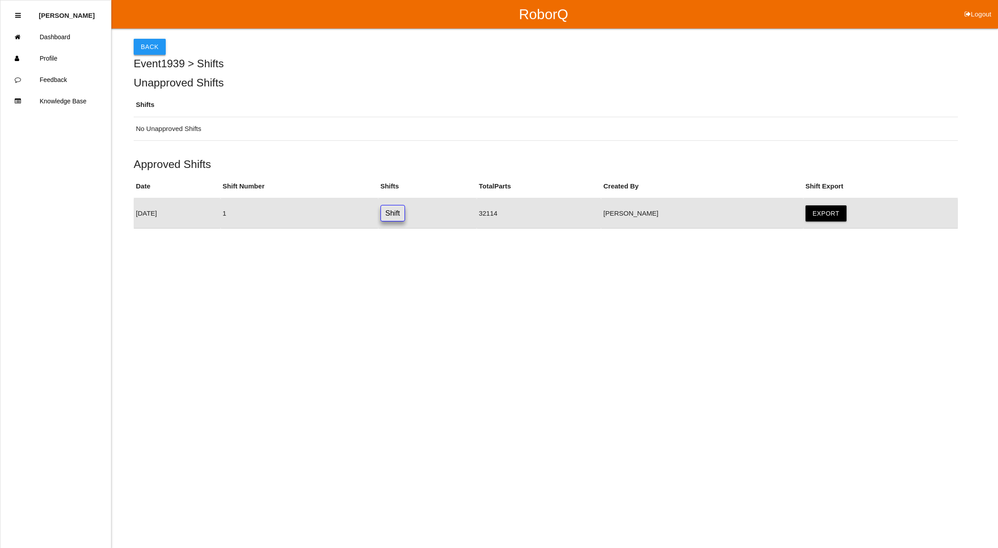
click at [148, 40] on button "Back" at bounding box center [150, 47] width 32 height 16
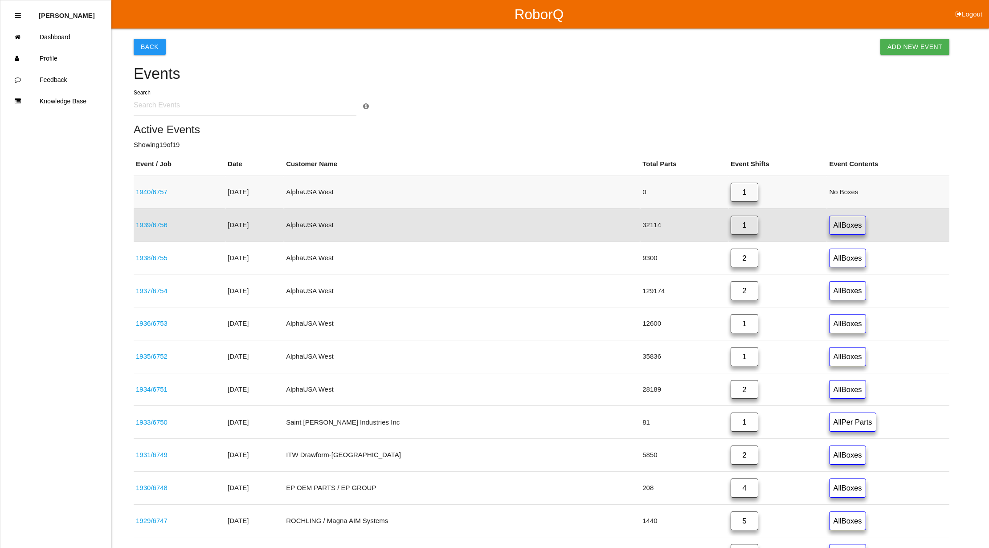
click at [731, 191] on link "1" at bounding box center [745, 192] width 28 height 19
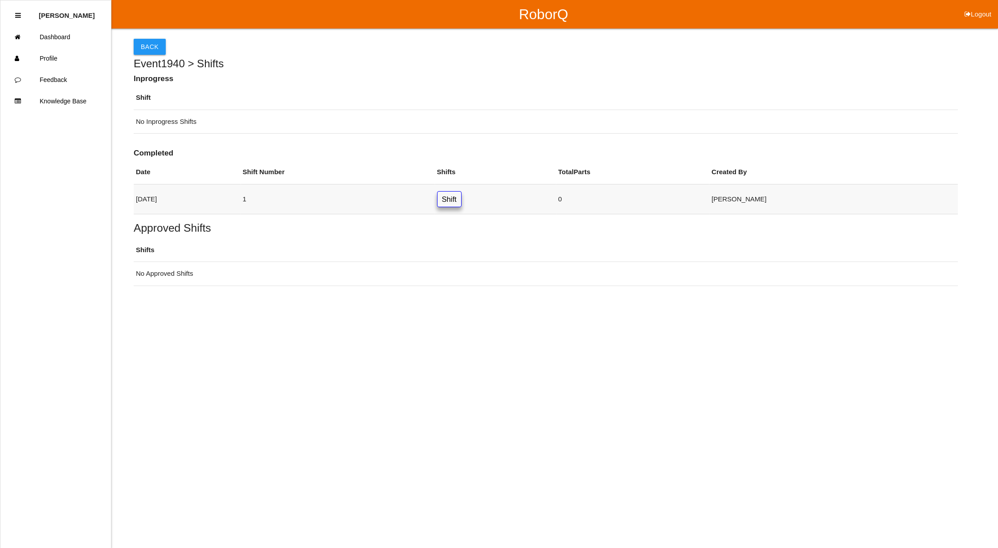
click at [461, 196] on link "Shift" at bounding box center [449, 199] width 25 height 16
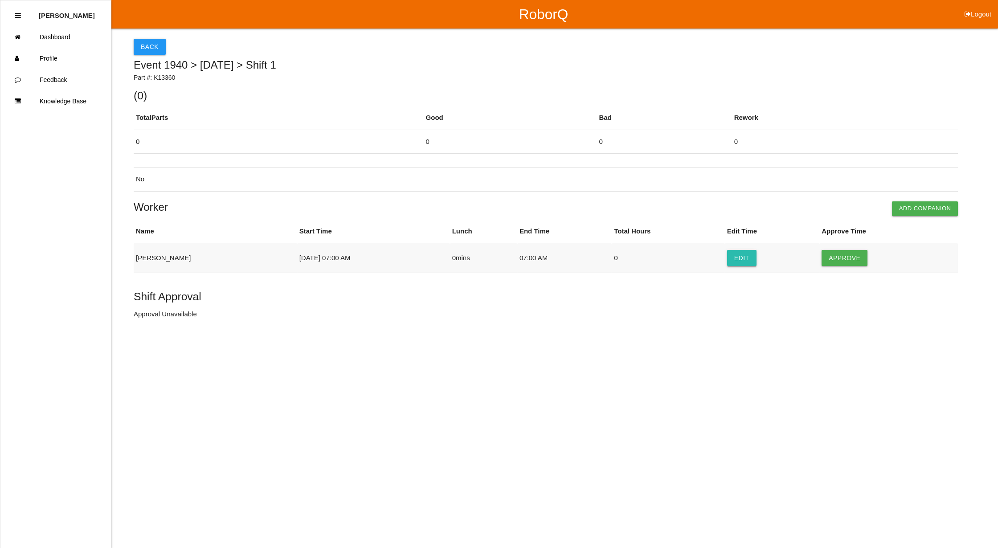
click at [736, 253] on button "Edit" at bounding box center [741, 258] width 29 height 16
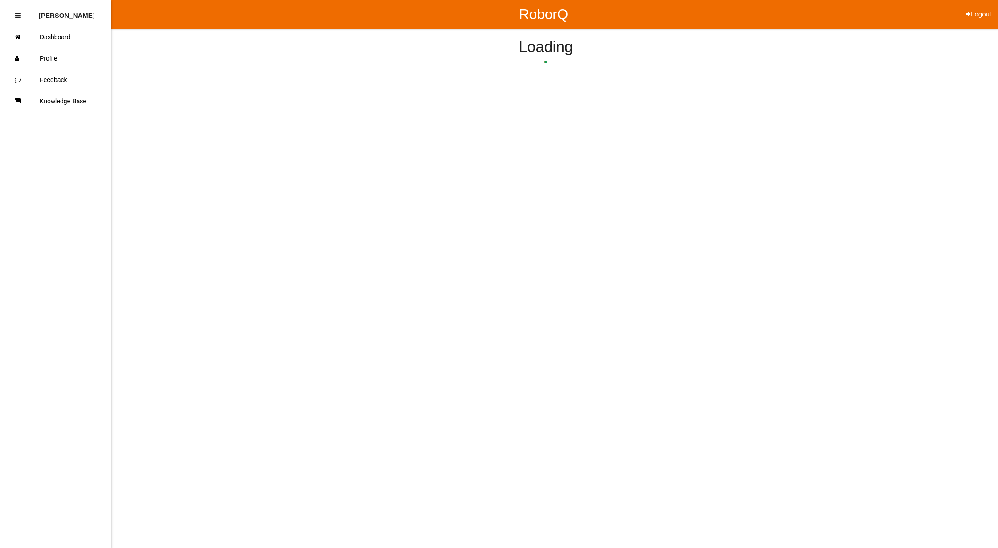
select select "7"
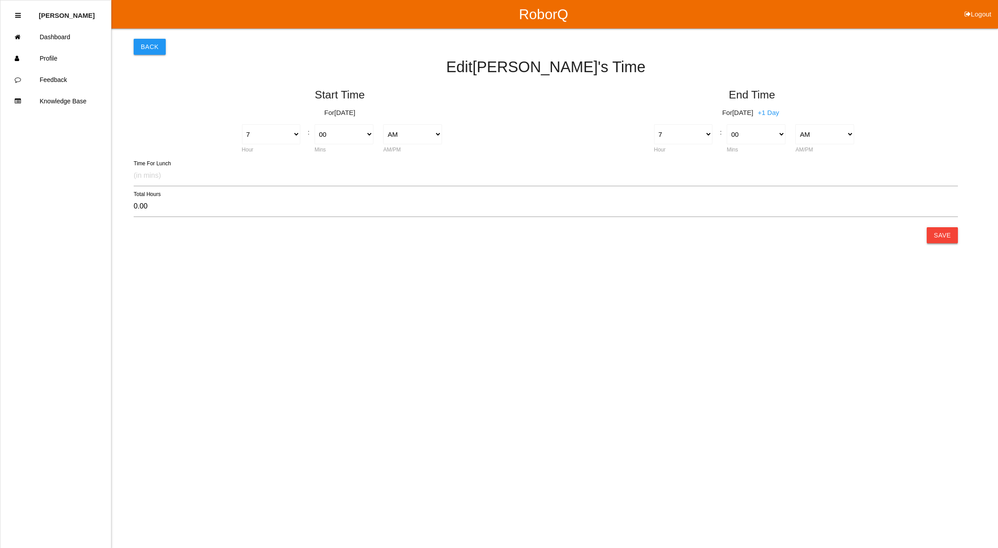
click at [948, 240] on button "Save" at bounding box center [942, 235] width 31 height 16
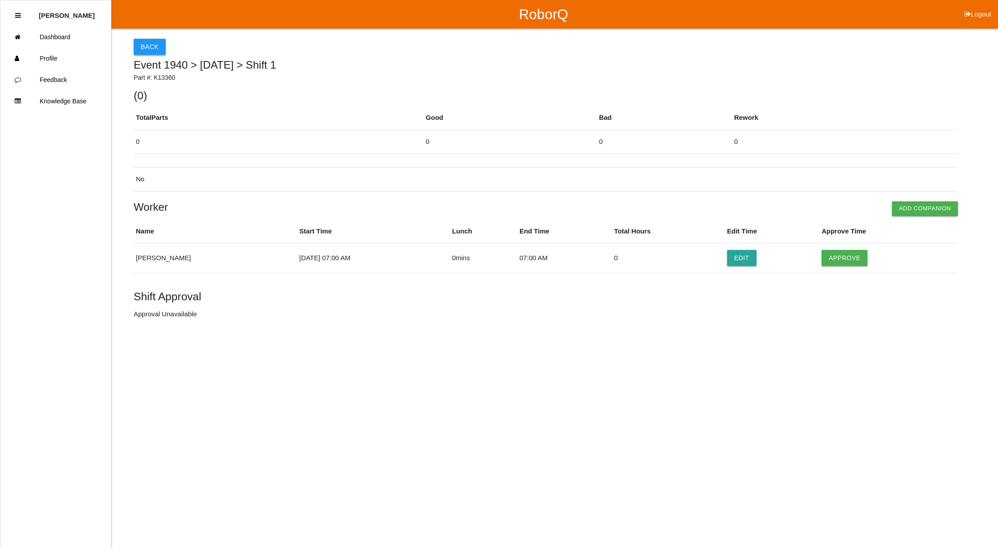
click at [143, 45] on button "Back" at bounding box center [150, 47] width 32 height 16
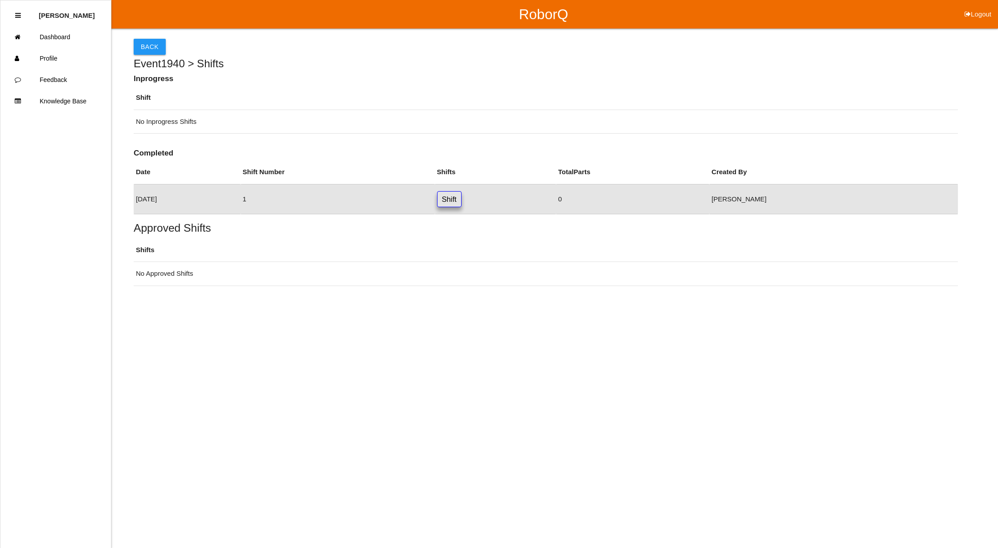
click at [143, 45] on button "Back" at bounding box center [150, 47] width 32 height 16
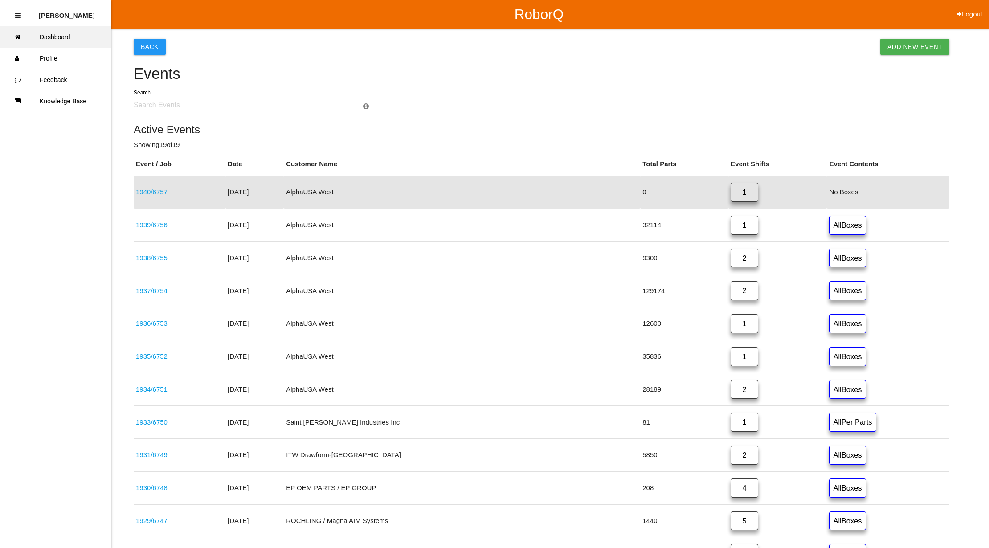
click at [65, 34] on link "Dashboard" at bounding box center [55, 36] width 110 height 21
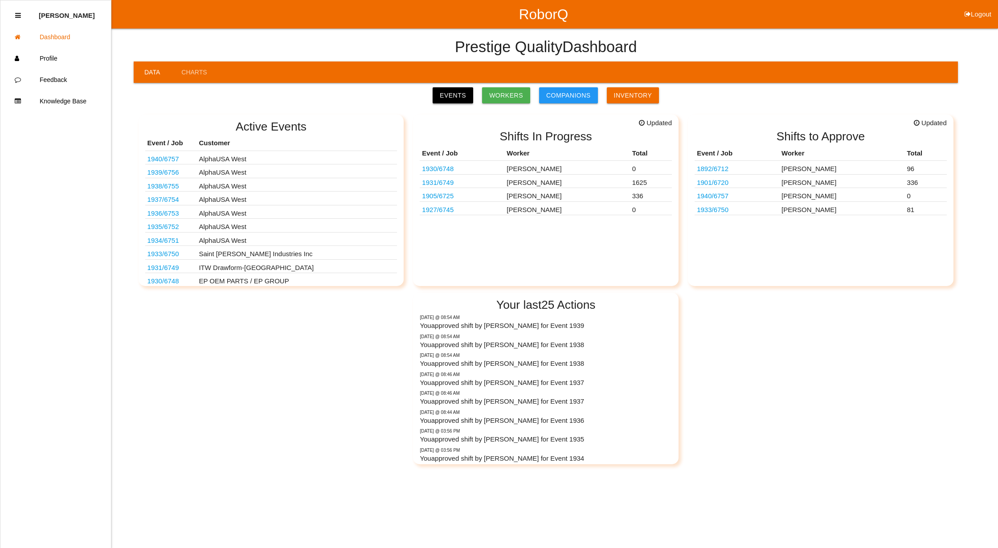
click at [459, 94] on link "Events" at bounding box center [453, 95] width 41 height 16
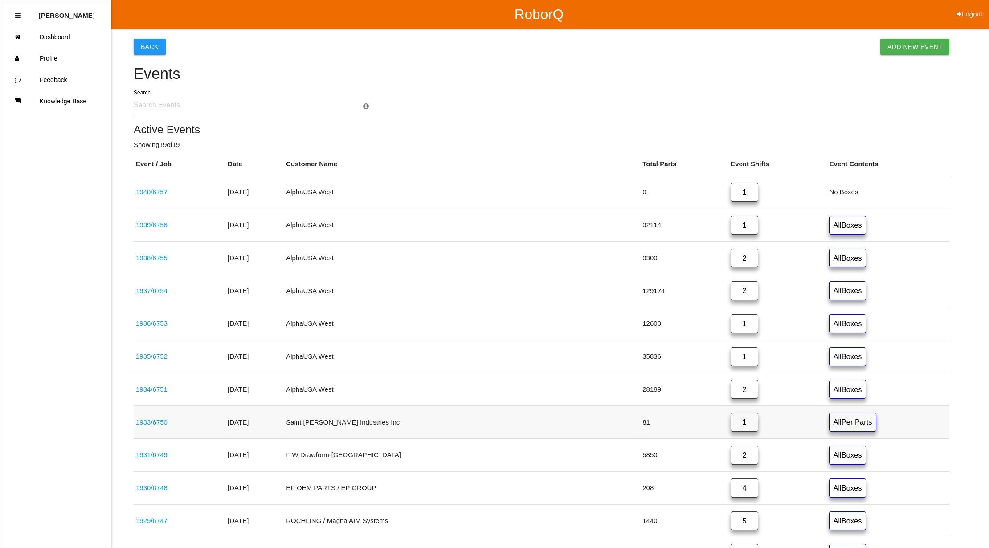
scroll to position [356, 0]
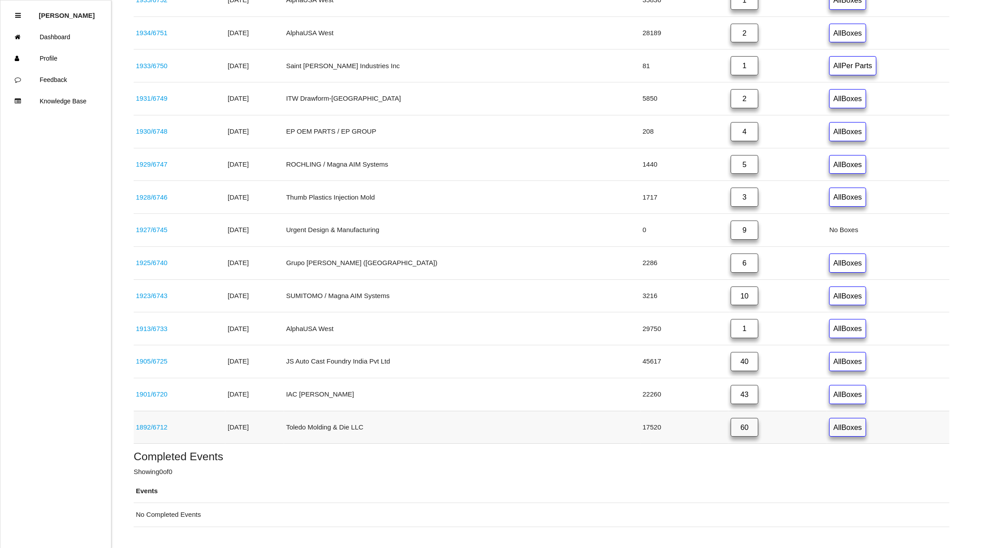
click at [731, 437] on link "60" at bounding box center [745, 427] width 28 height 19
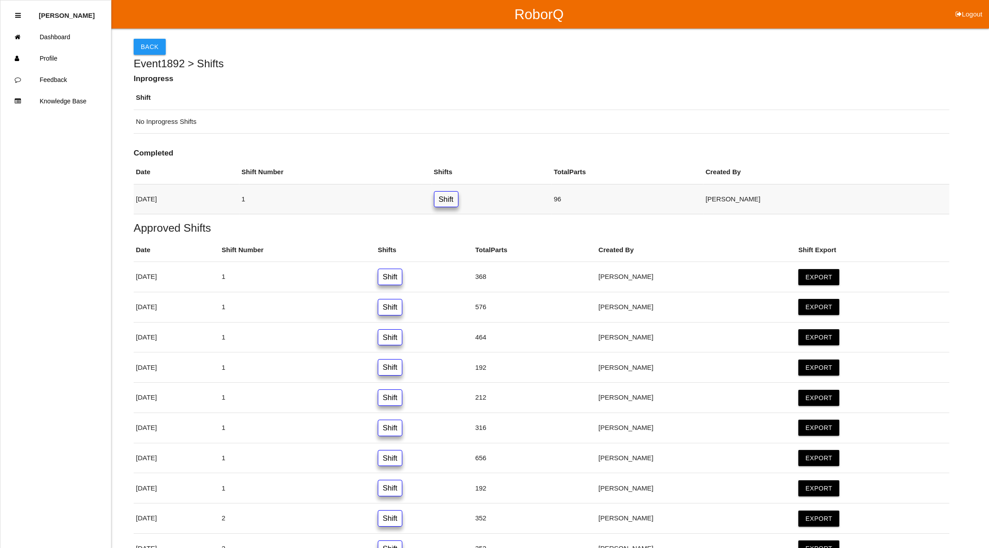
click at [458, 198] on link "Shift" at bounding box center [446, 199] width 25 height 16
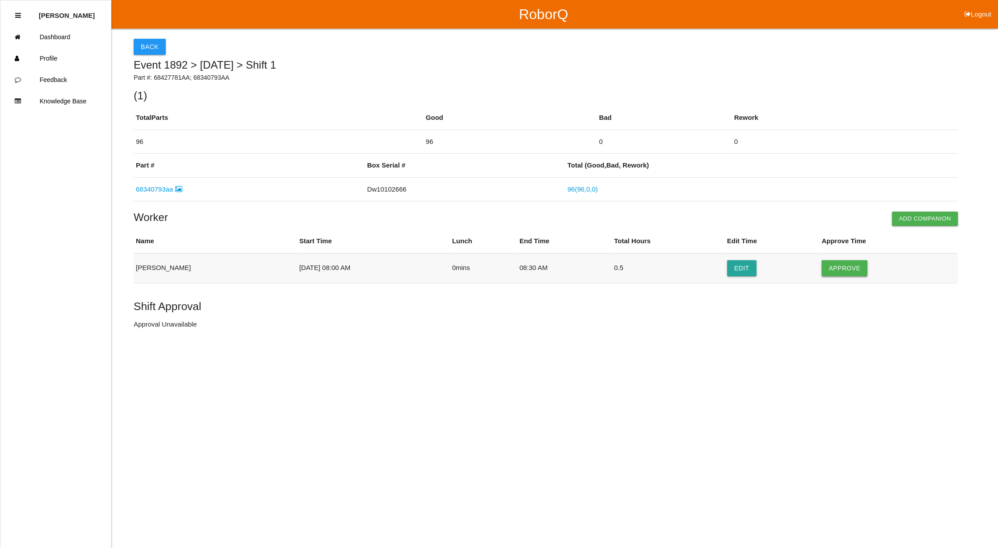
click at [849, 270] on button "Approve" at bounding box center [844, 268] width 46 height 16
click at [170, 333] on button "Approve Shift" at bounding box center [167, 325] width 67 height 16
click at [145, 49] on button "Back" at bounding box center [150, 47] width 32 height 16
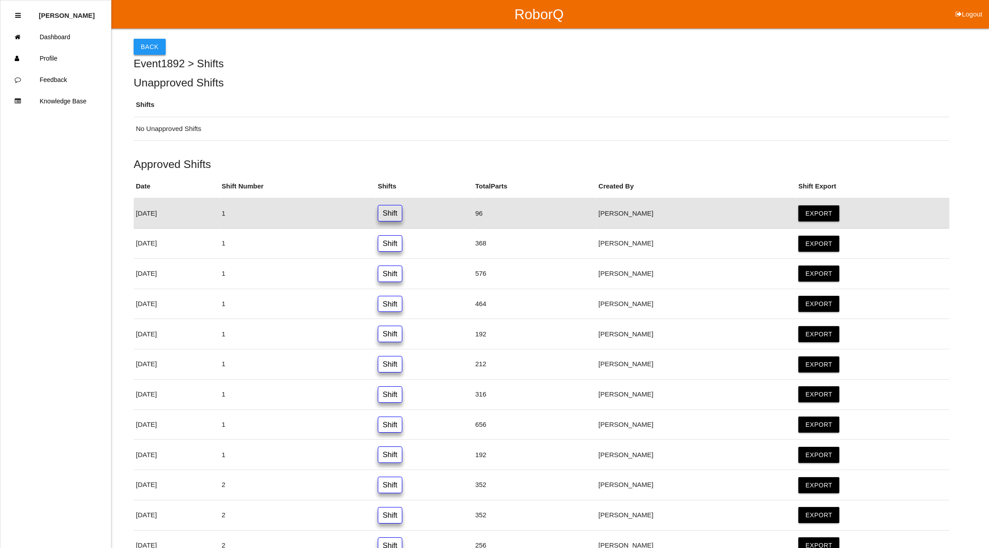
click at [156, 48] on button "Back" at bounding box center [150, 47] width 32 height 16
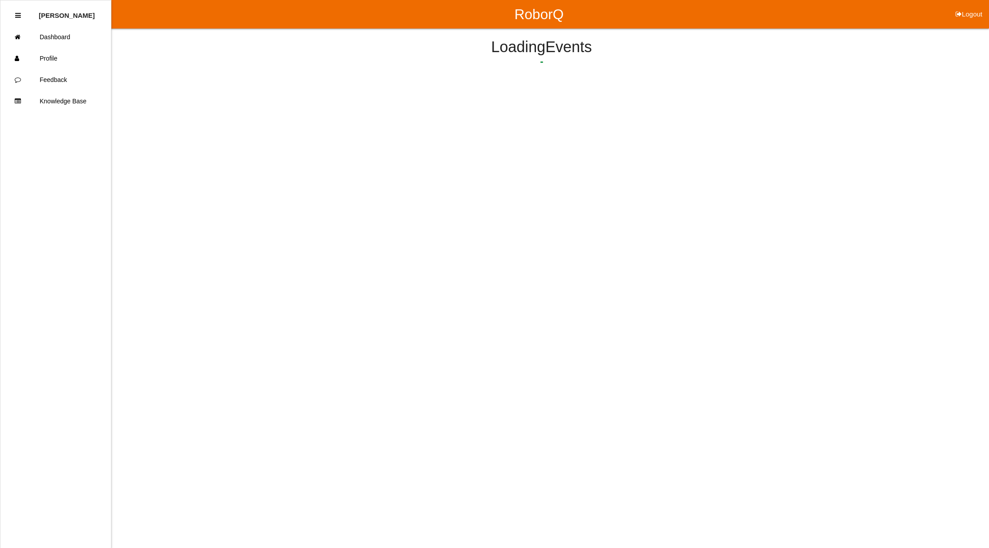
scroll to position [225, 0]
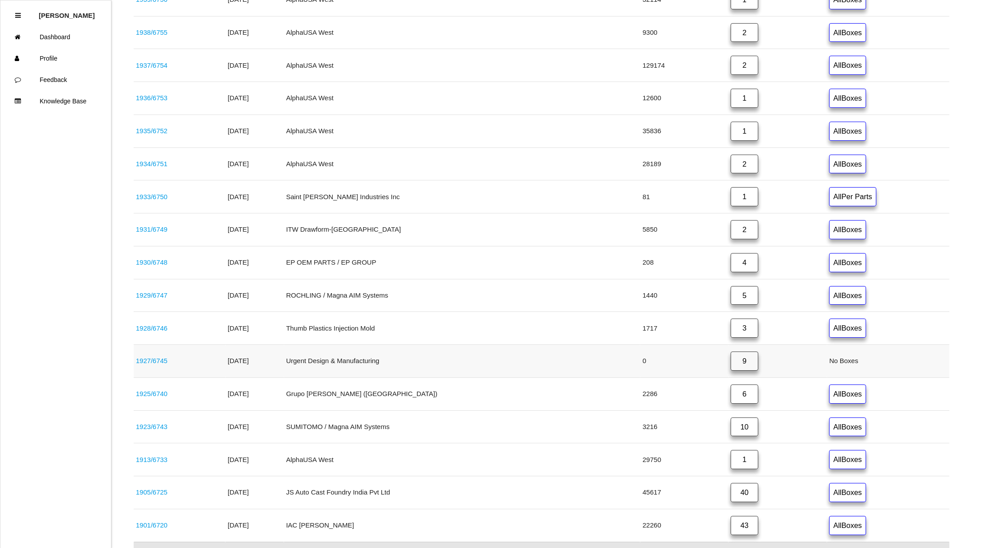
click at [731, 364] on link "9" at bounding box center [745, 360] width 28 height 19
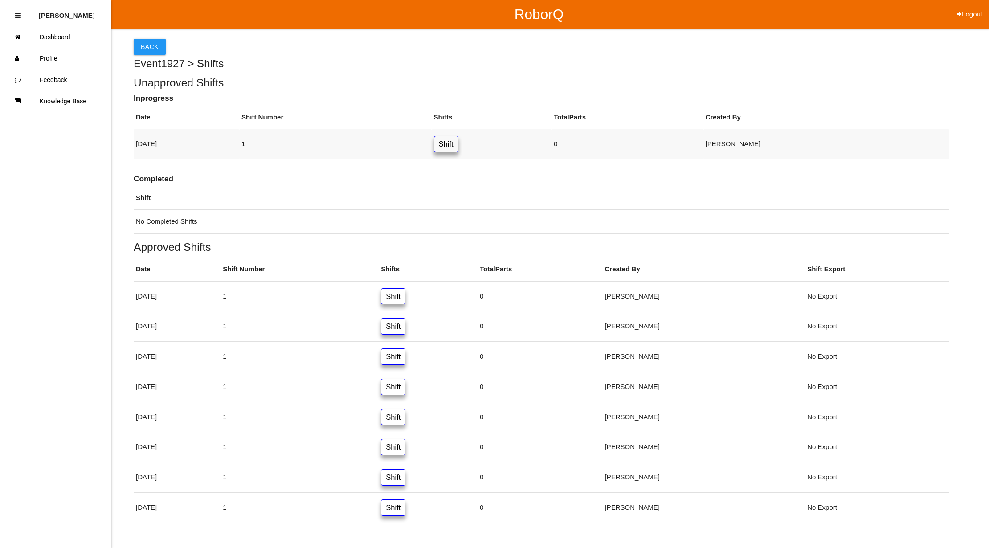
click at [458, 141] on link "Shift" at bounding box center [446, 144] width 25 height 16
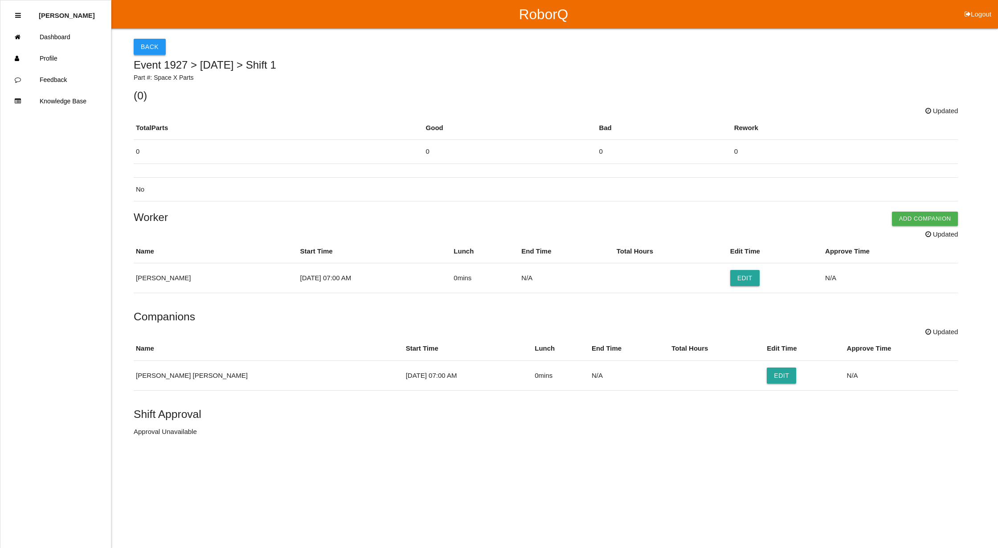
click at [147, 48] on button "Back" at bounding box center [150, 47] width 32 height 16
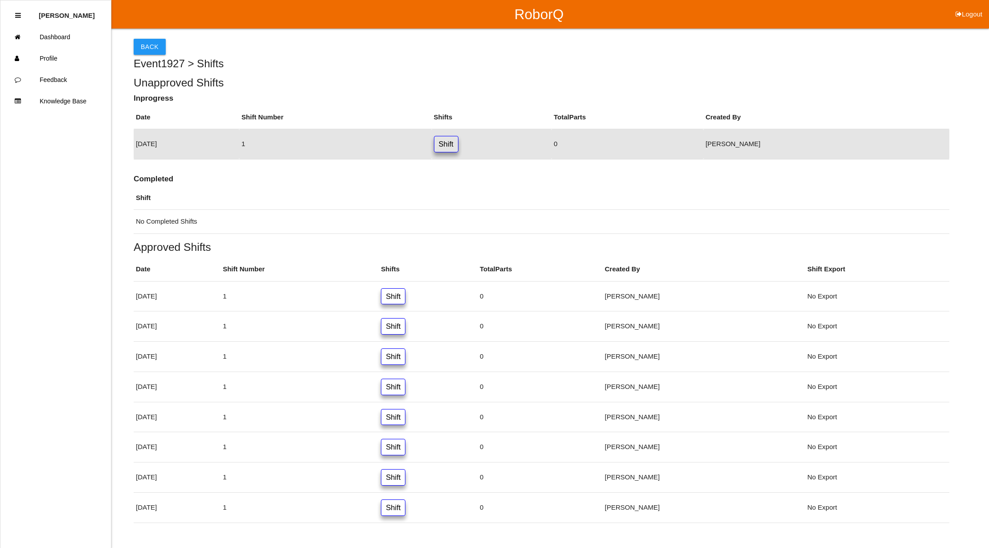
click at [458, 147] on link "Shift" at bounding box center [446, 144] width 25 height 16
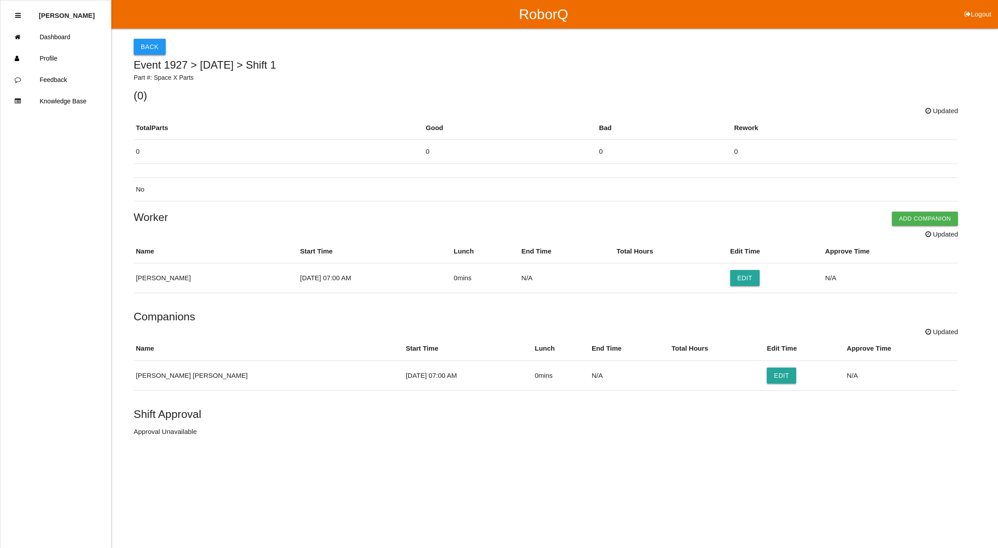
click at [153, 41] on button "Back" at bounding box center [150, 47] width 32 height 16
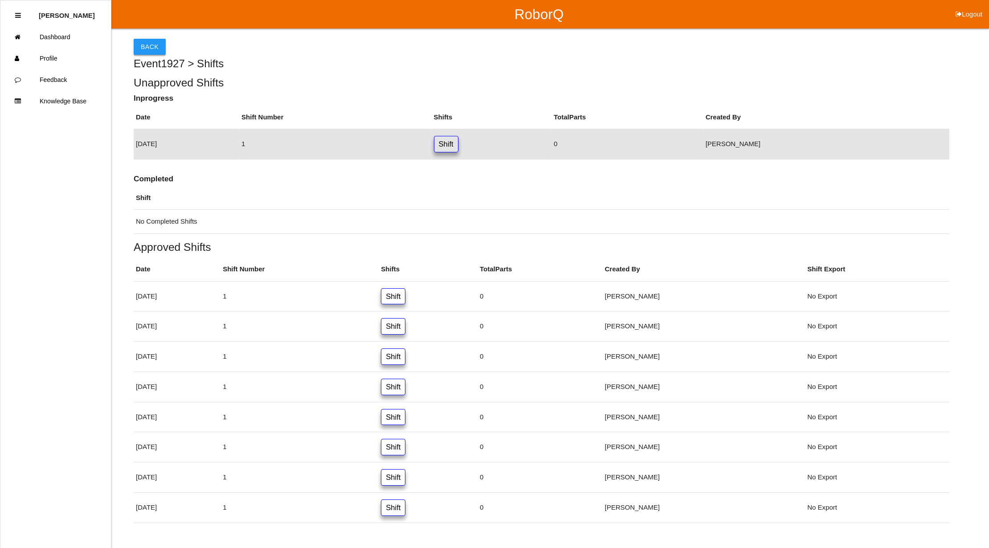
click at [154, 41] on button "Back" at bounding box center [150, 47] width 32 height 16
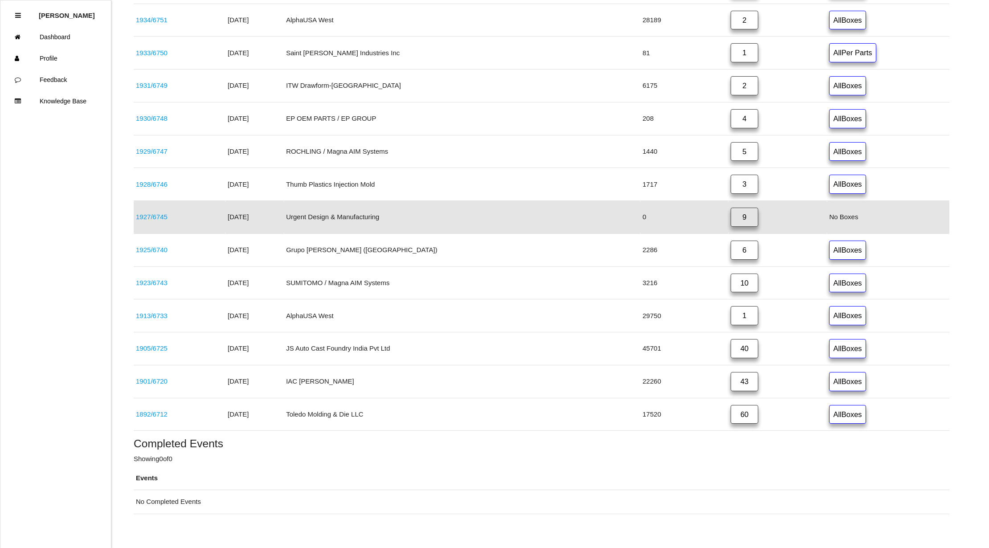
scroll to position [388, 0]
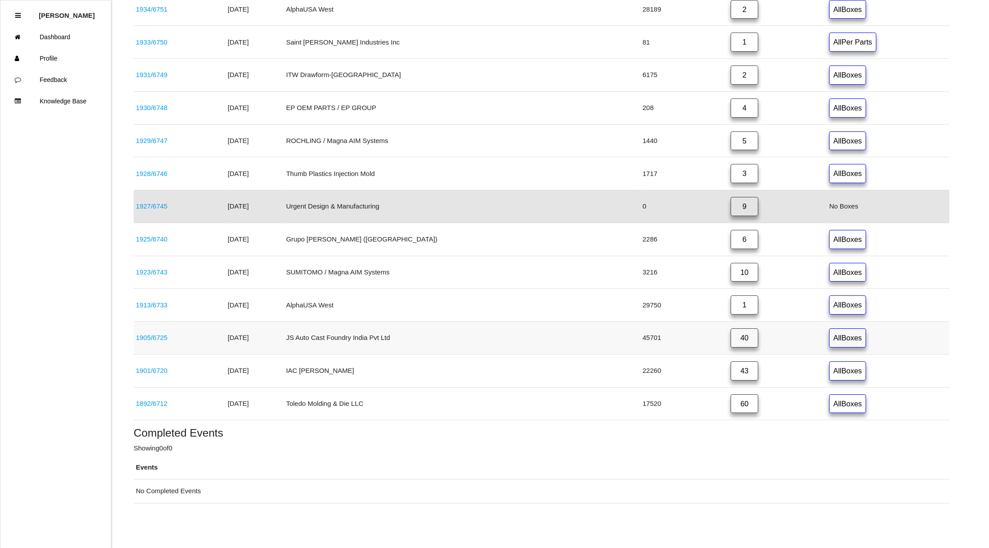
click at [731, 337] on link "40" at bounding box center [745, 337] width 28 height 19
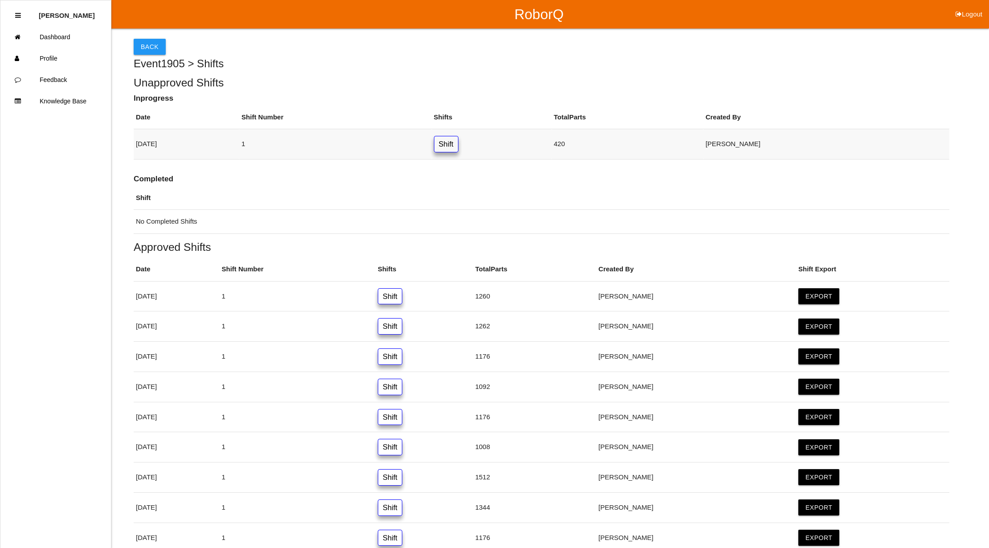
click at [458, 143] on link "Shift" at bounding box center [446, 144] width 25 height 16
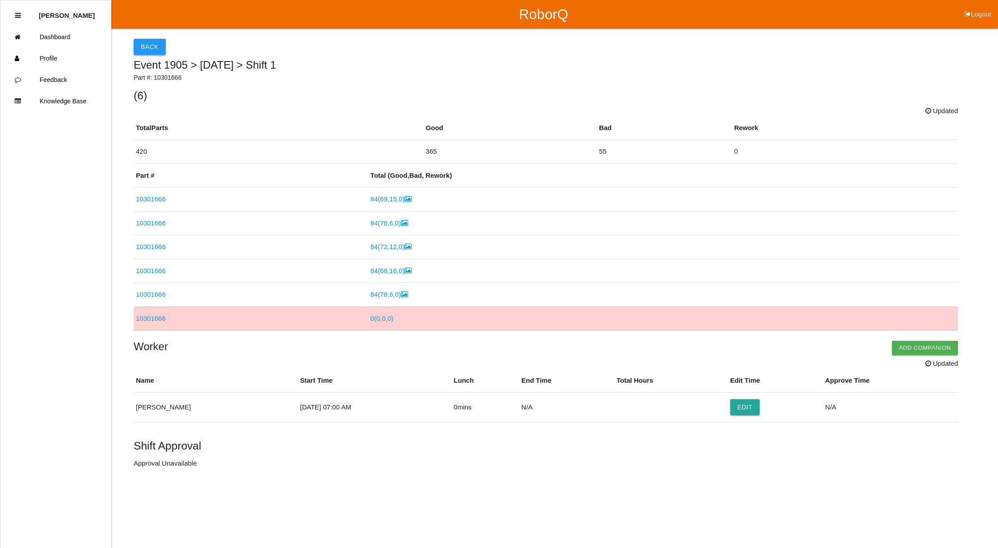
click at [139, 45] on button "Back" at bounding box center [150, 47] width 32 height 16
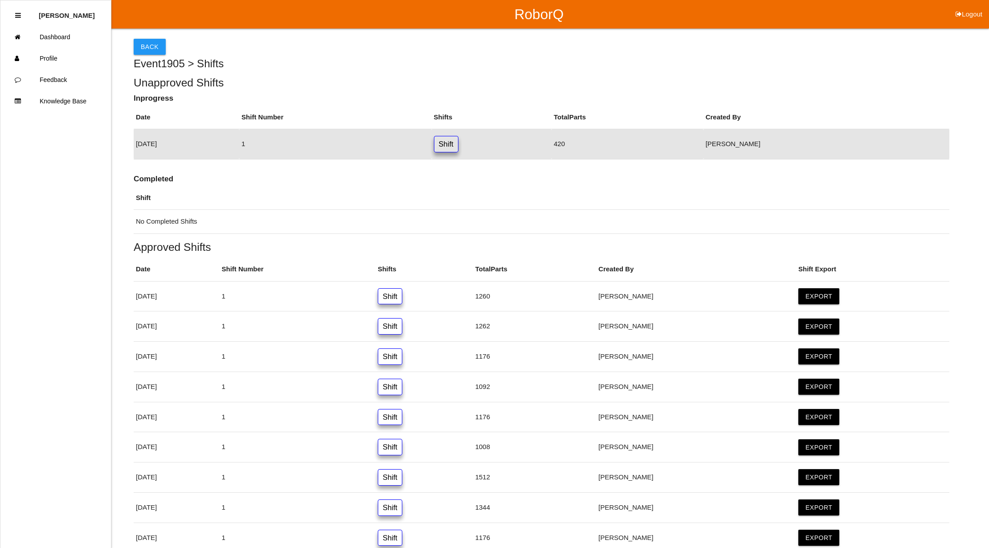
click at [140, 45] on button "Back" at bounding box center [150, 47] width 32 height 16
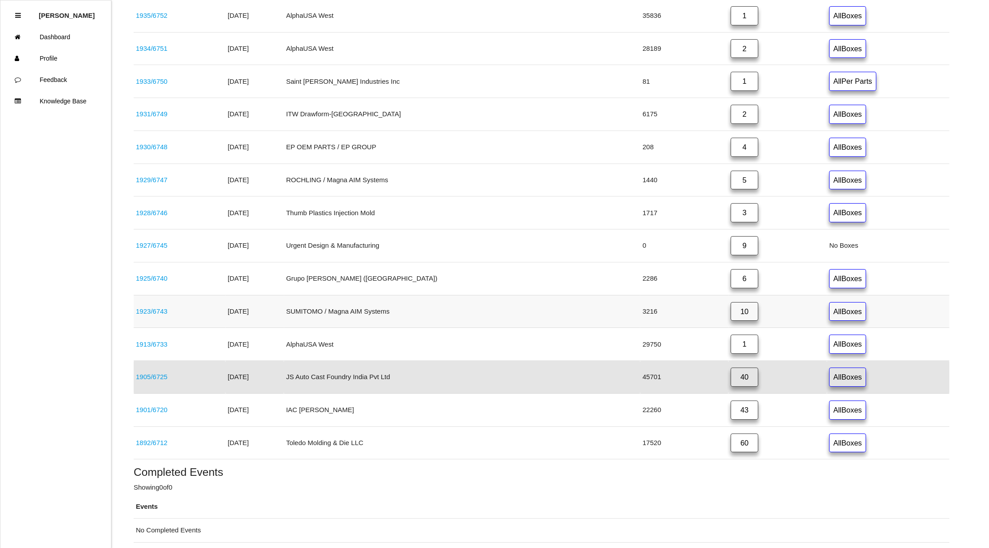
scroll to position [344, 0]
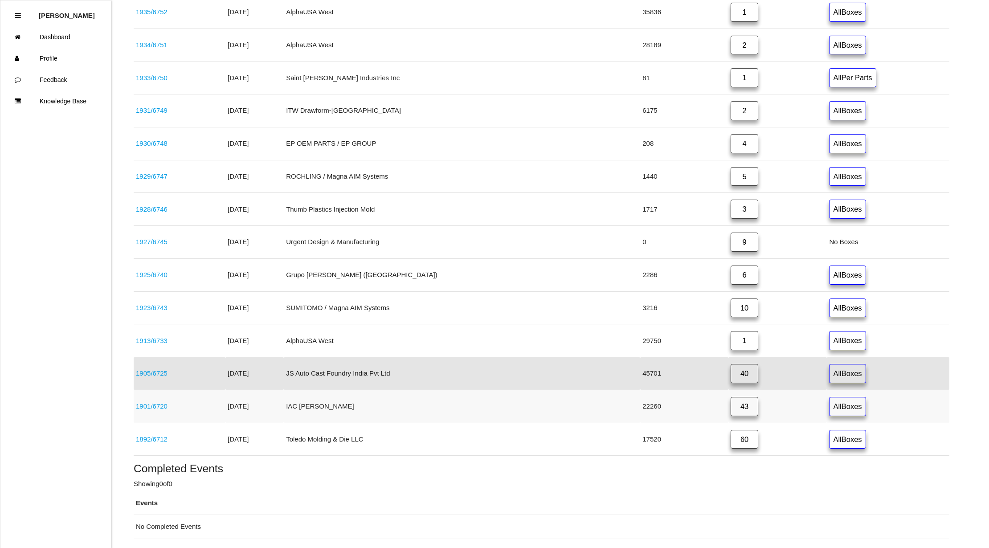
click at [731, 416] on link "43" at bounding box center [745, 406] width 28 height 19
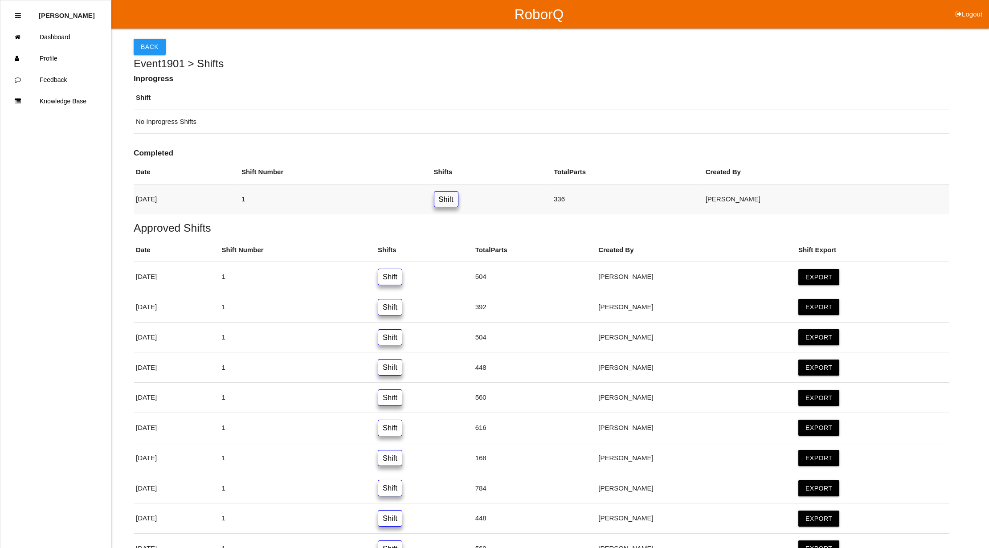
click at [458, 196] on link "Shift" at bounding box center [446, 199] width 25 height 16
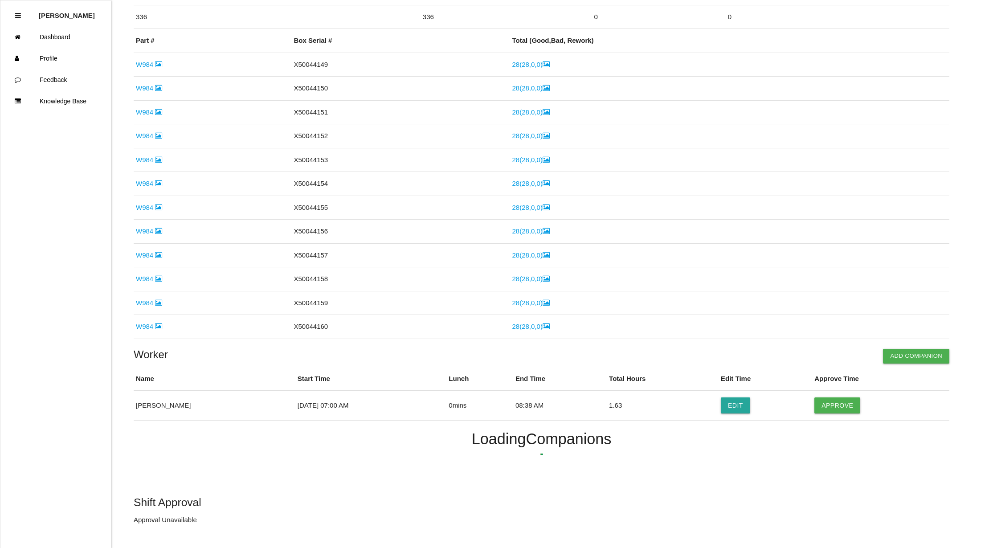
scroll to position [90, 0]
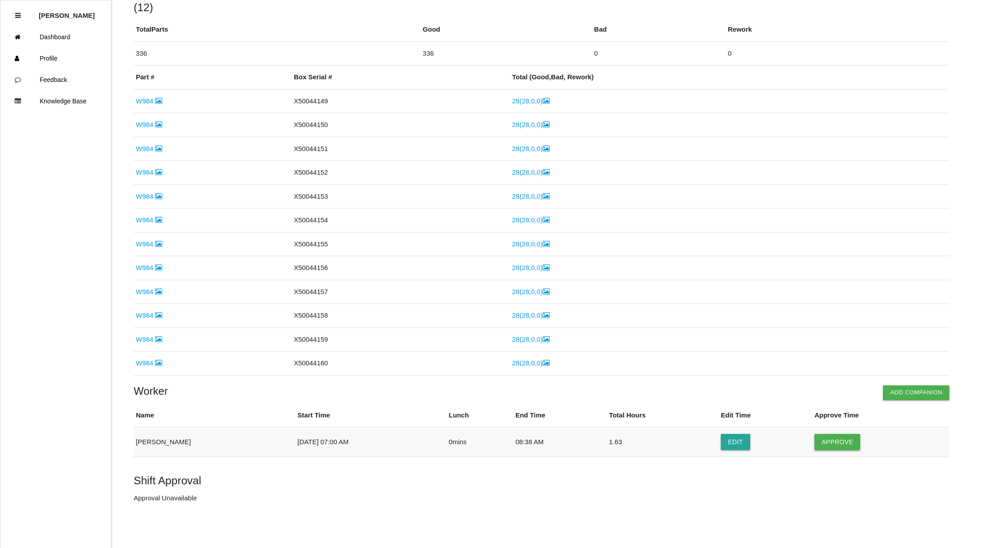
click at [830, 443] on button "Approve" at bounding box center [837, 442] width 46 height 16
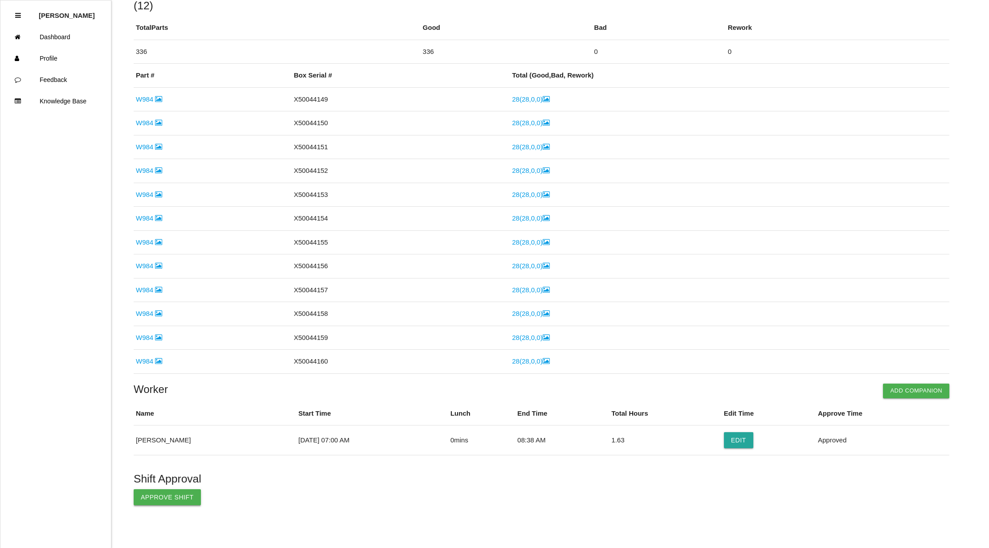
click at [152, 498] on button "Approve Shift" at bounding box center [167, 497] width 67 height 16
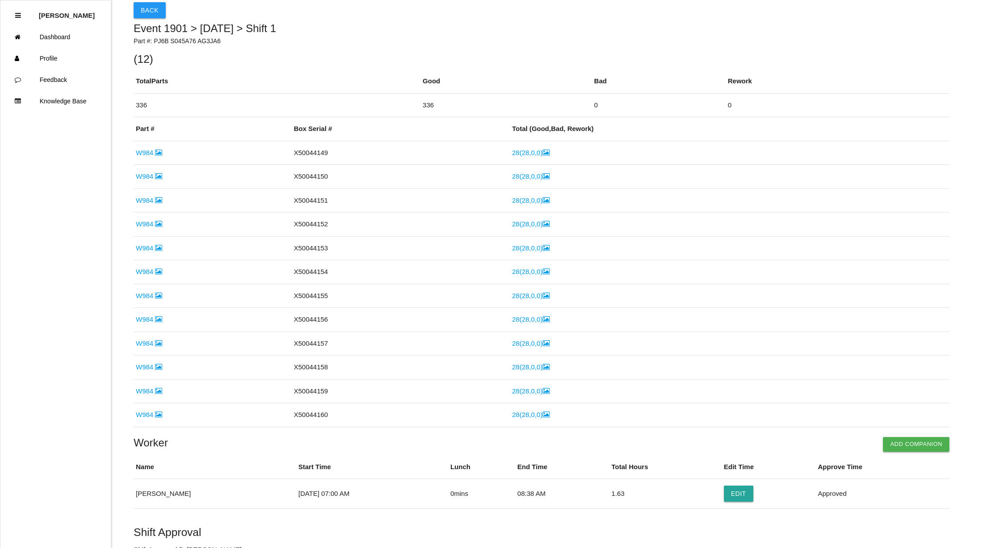
scroll to position [0, 0]
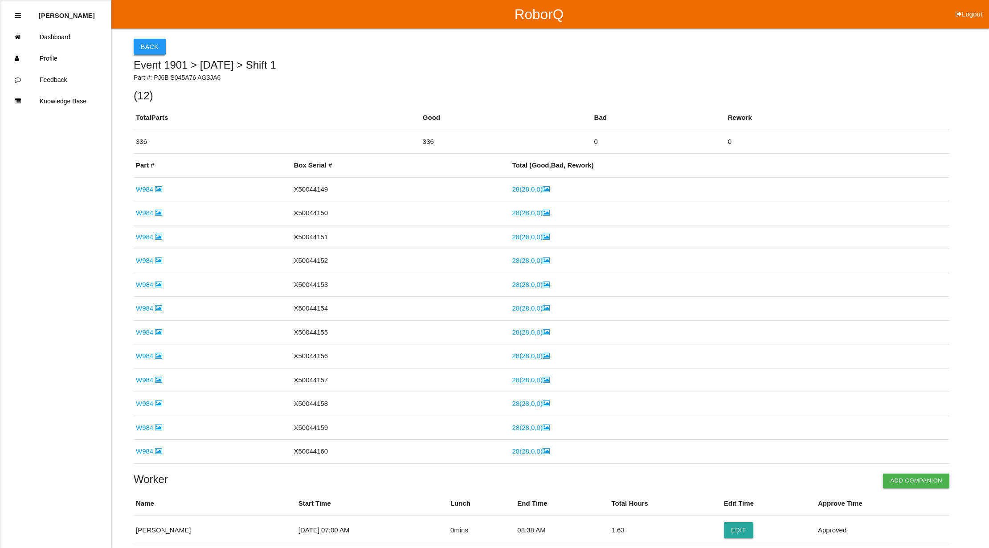
click at [150, 45] on button "Back" at bounding box center [150, 47] width 32 height 16
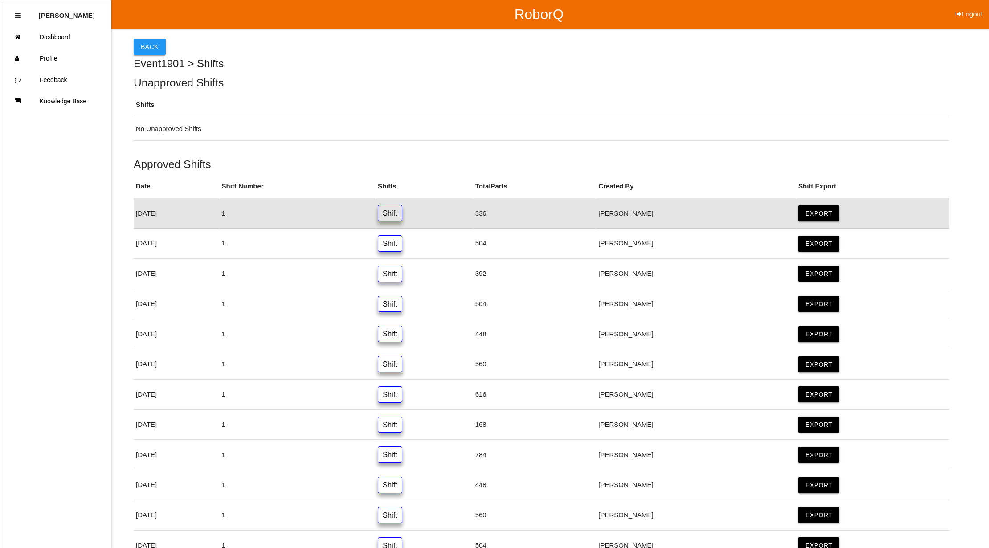
click at [157, 45] on button "Back" at bounding box center [150, 47] width 32 height 16
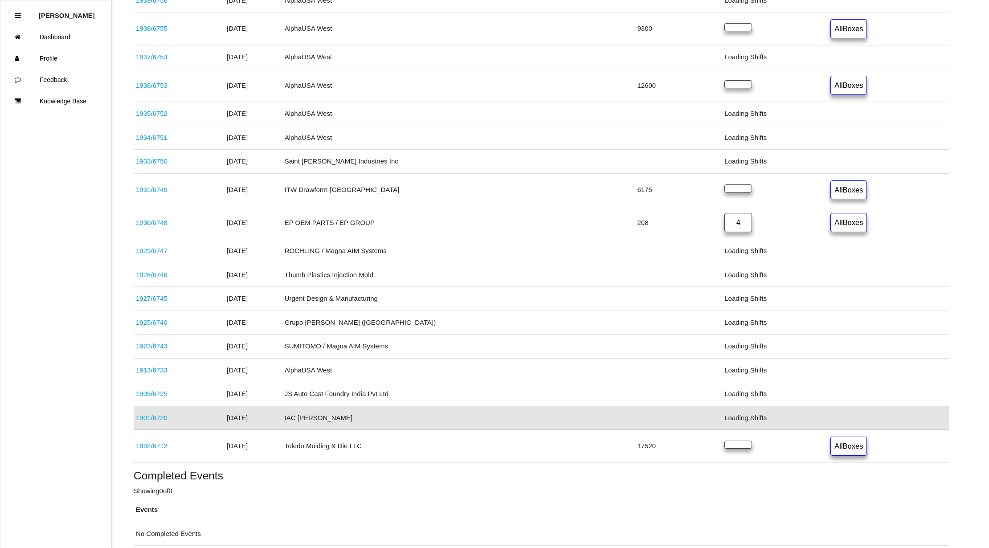
scroll to position [225, 0]
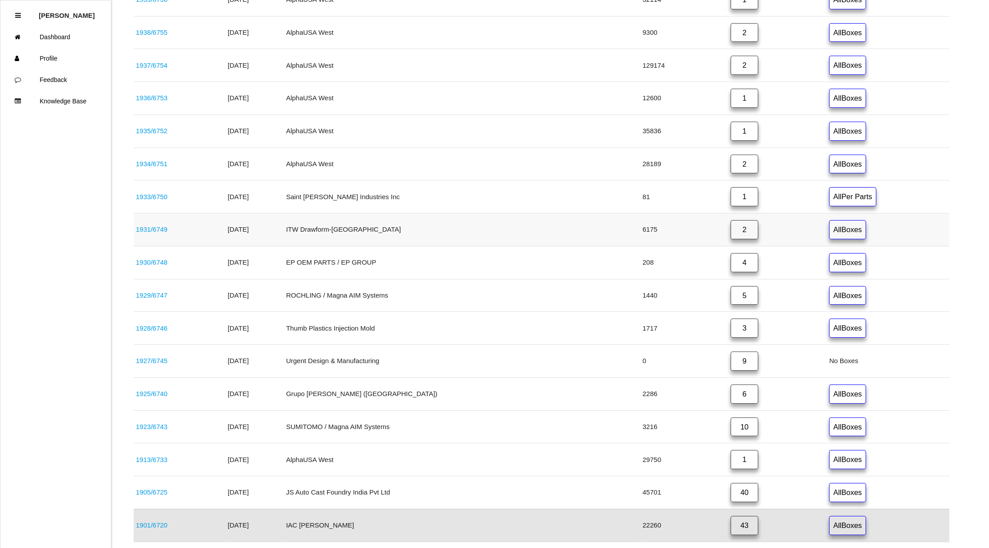
click at [731, 230] on link "2" at bounding box center [745, 229] width 28 height 19
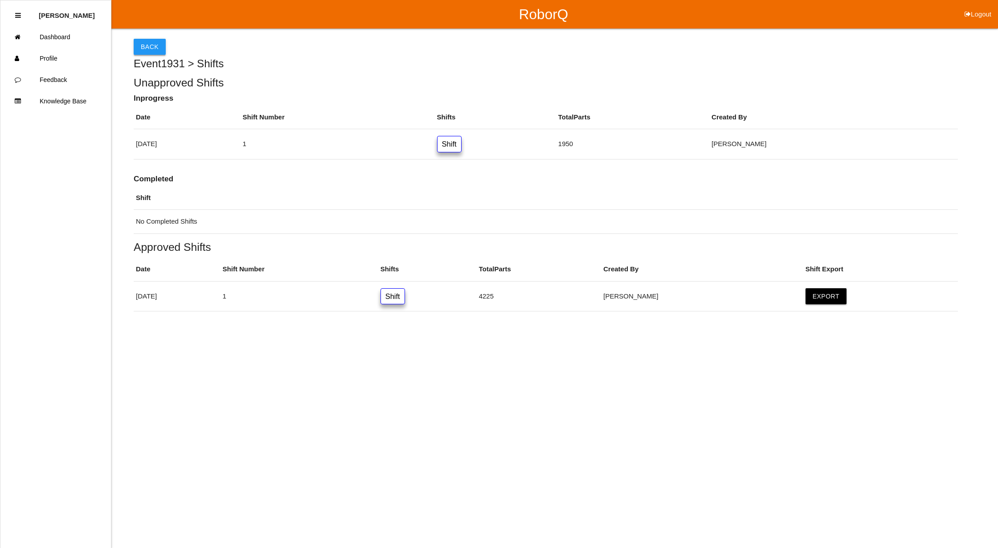
click at [158, 44] on button "Back" at bounding box center [150, 47] width 32 height 16
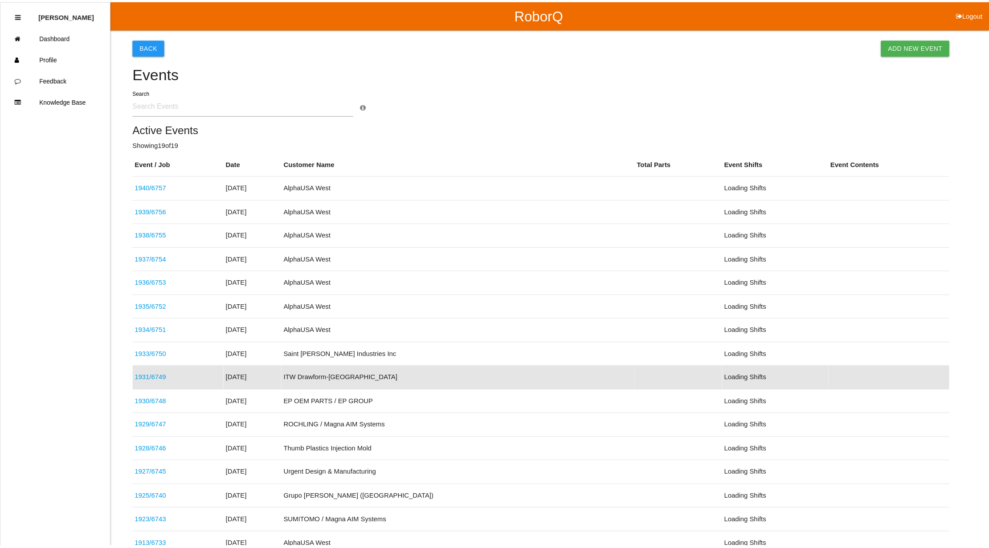
scroll to position [106, 0]
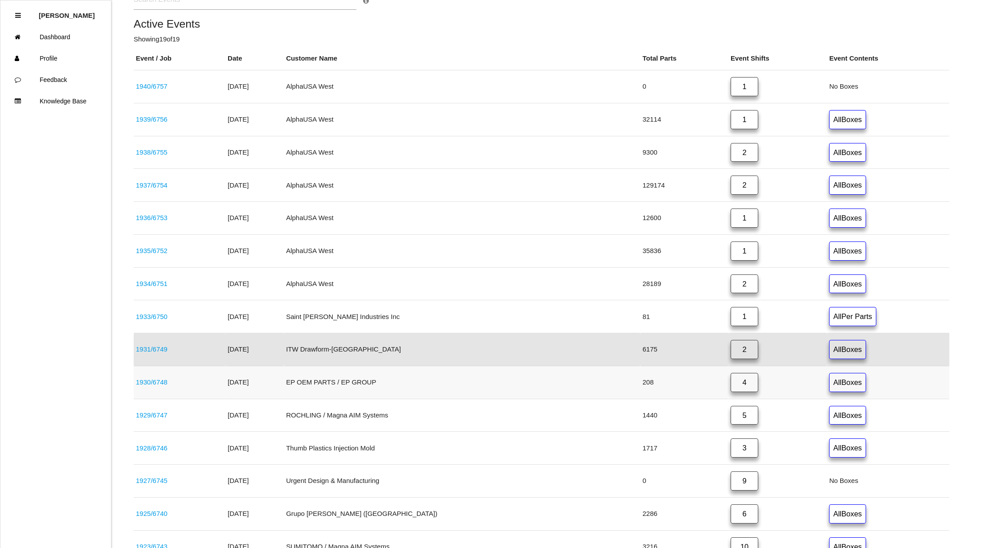
click at [731, 387] on link "4" at bounding box center [745, 382] width 28 height 19
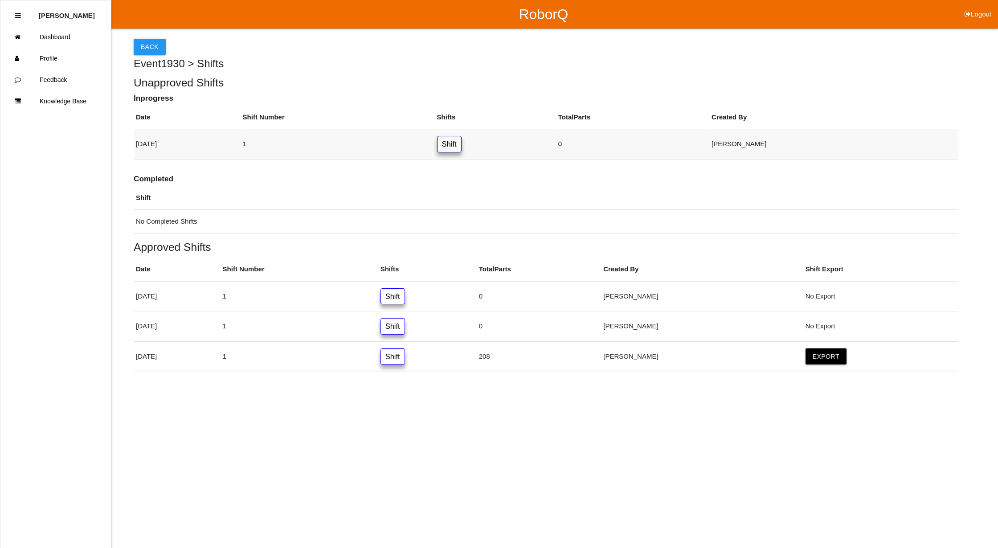
click at [461, 143] on link "Shift" at bounding box center [449, 144] width 25 height 16
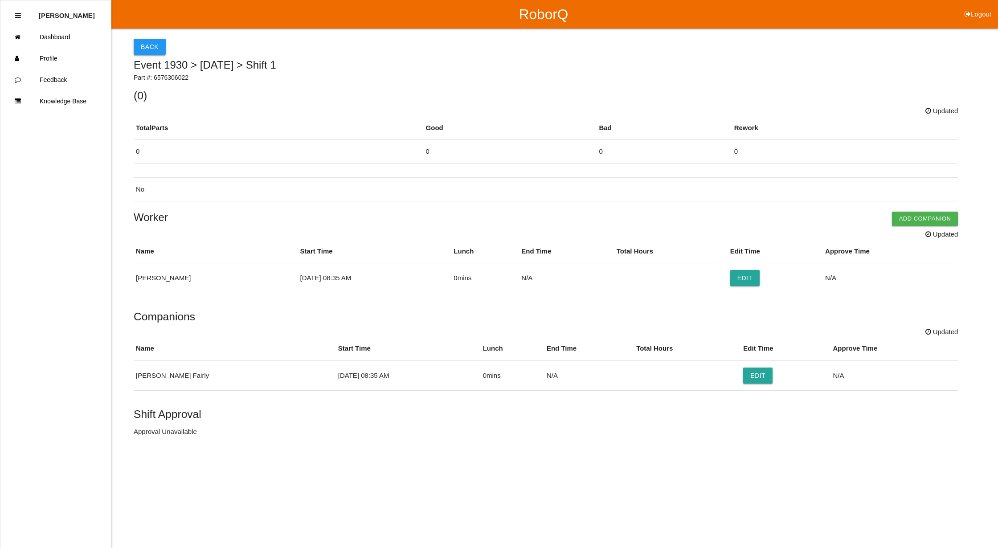
click at [148, 45] on button "Back" at bounding box center [150, 47] width 32 height 16
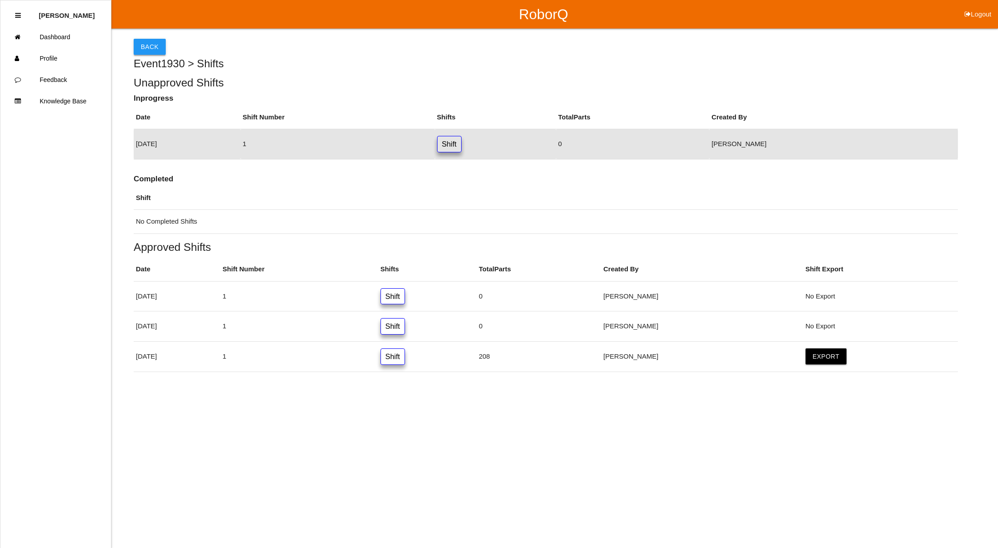
click at [150, 45] on button "Back" at bounding box center [150, 47] width 32 height 16
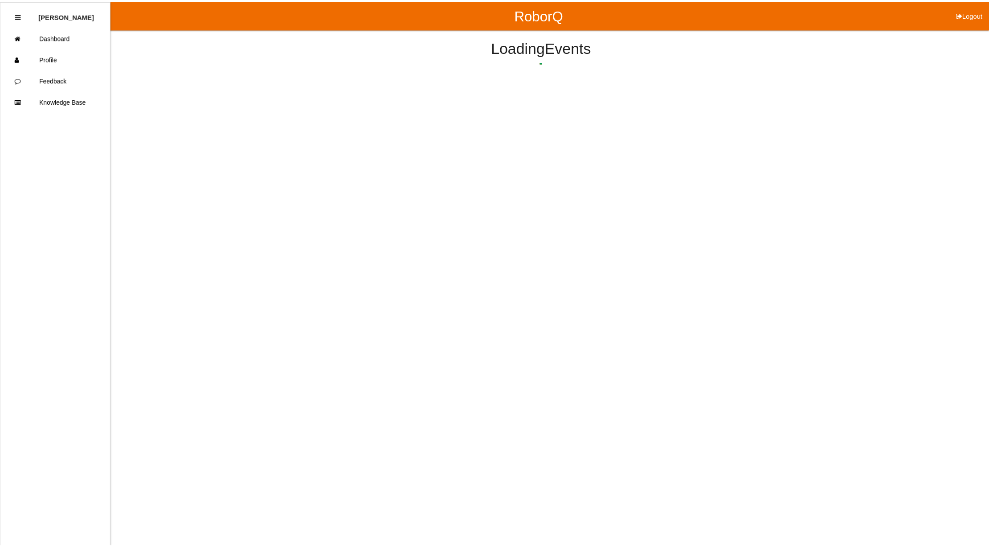
scroll to position [129, 0]
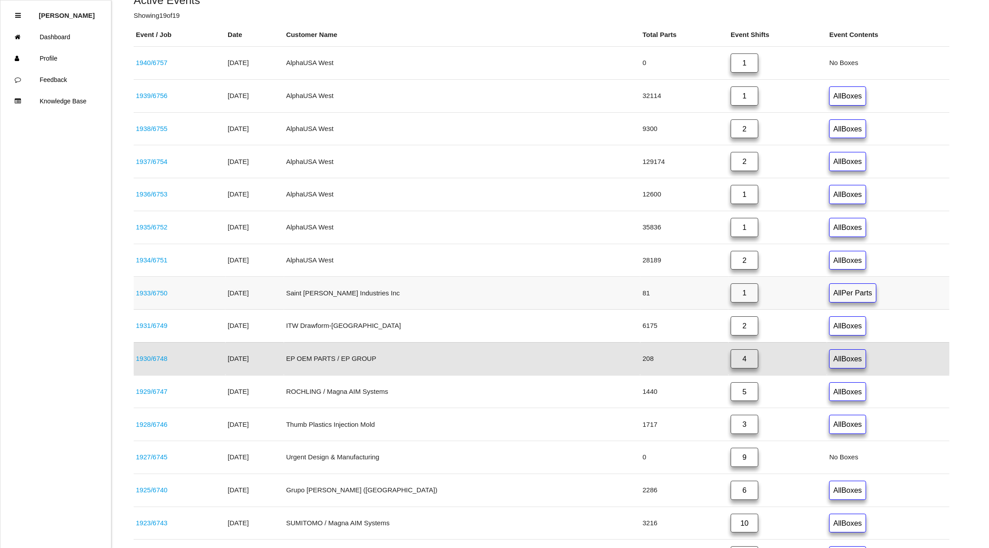
click at [731, 293] on link "1" at bounding box center [745, 292] width 28 height 19
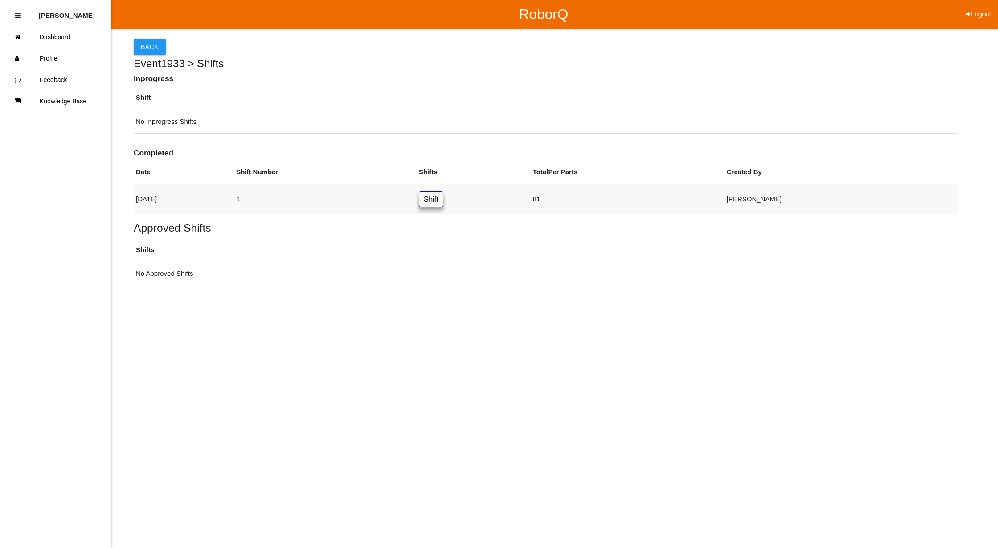
click at [443, 196] on link "Shift" at bounding box center [431, 199] width 25 height 16
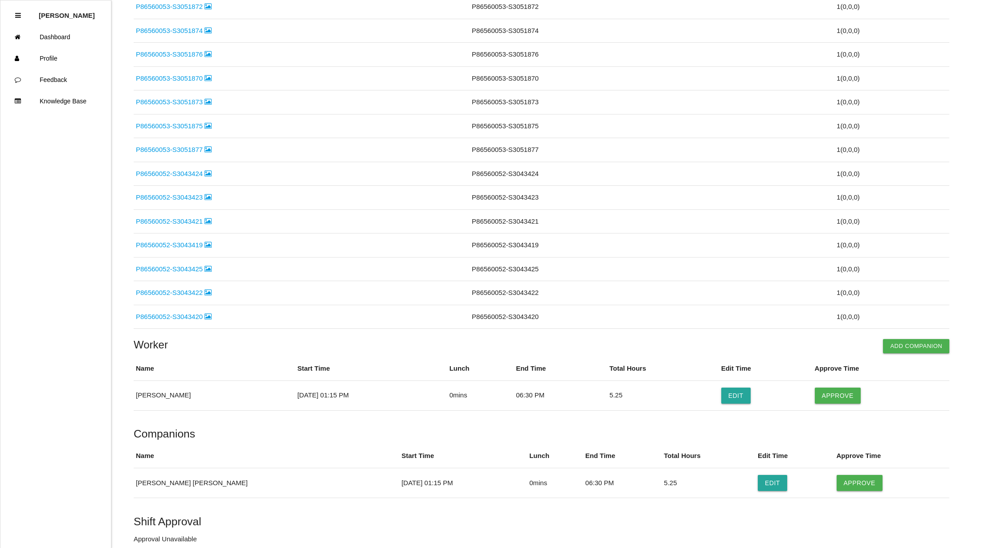
scroll to position [1832, 0]
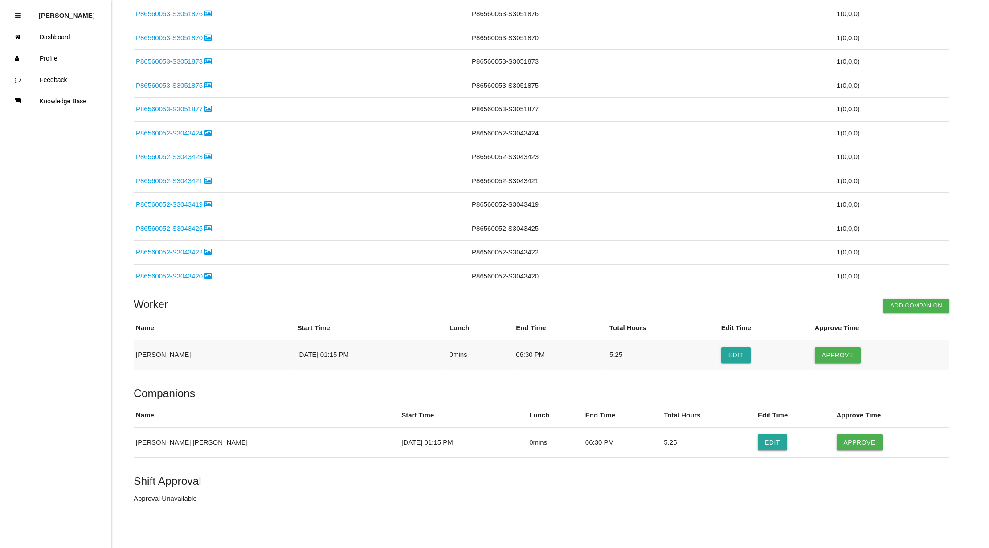
click at [827, 355] on button "Approve" at bounding box center [838, 355] width 46 height 16
click at [837, 442] on button "Approve" at bounding box center [860, 442] width 46 height 16
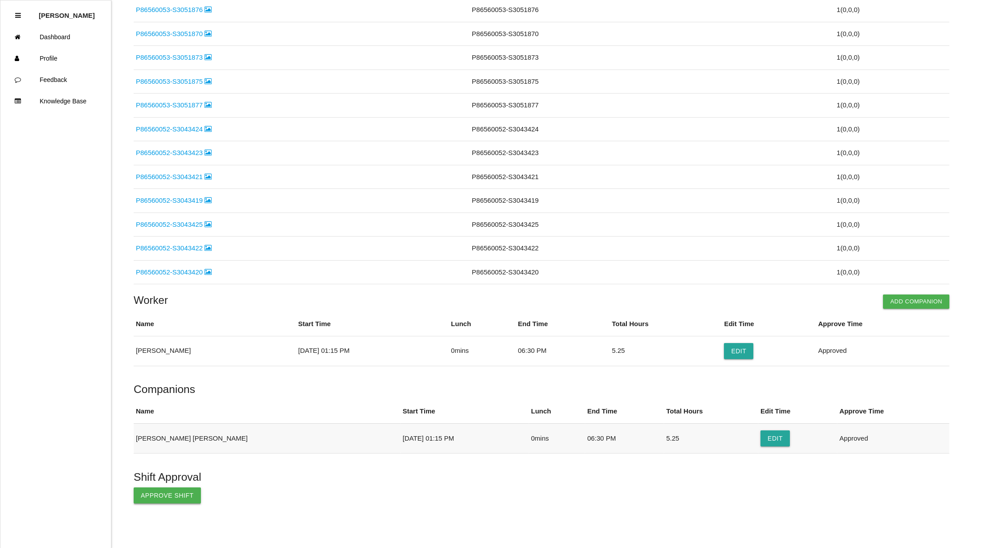
click at [150, 497] on button "Approve Shift" at bounding box center [167, 495] width 67 height 16
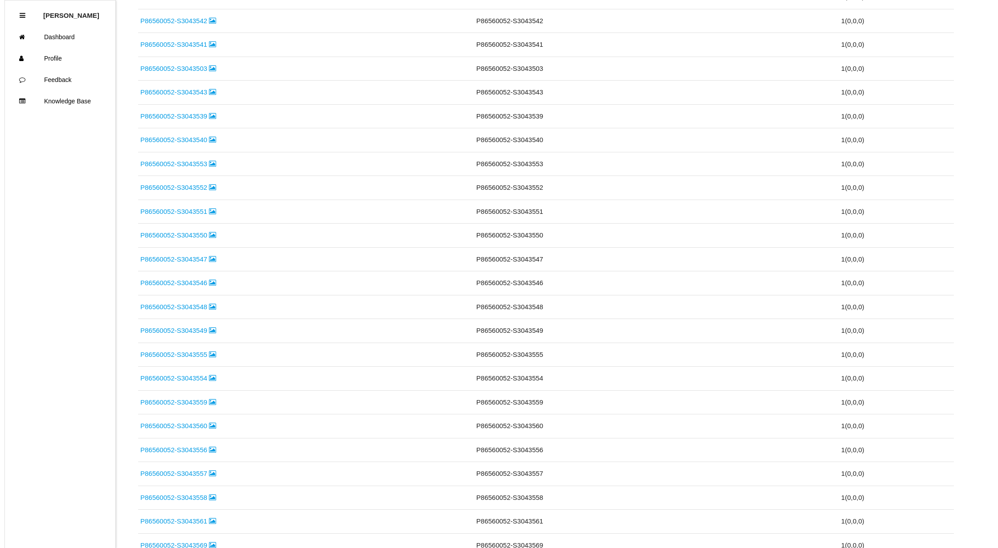
scroll to position [0, 0]
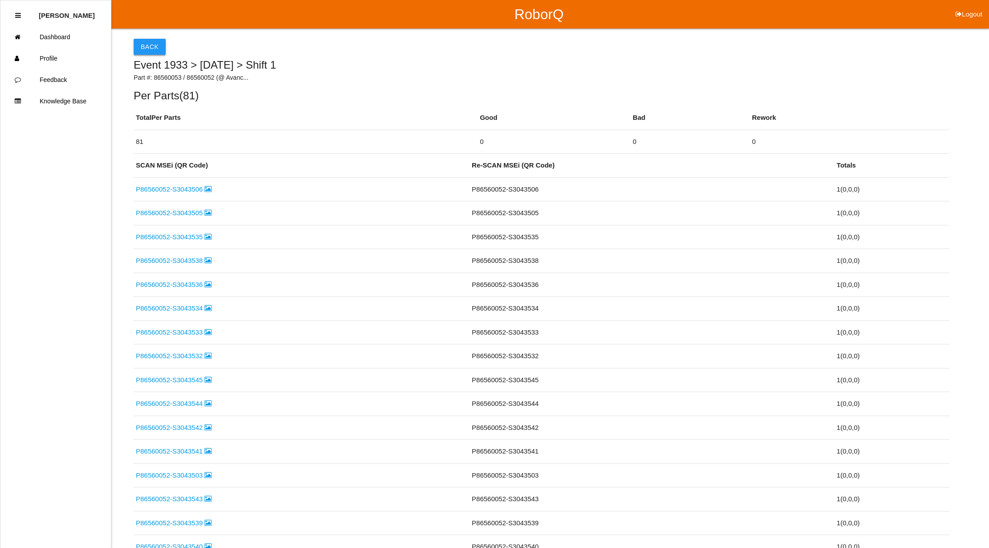
click at [143, 40] on button "Back" at bounding box center [150, 47] width 32 height 16
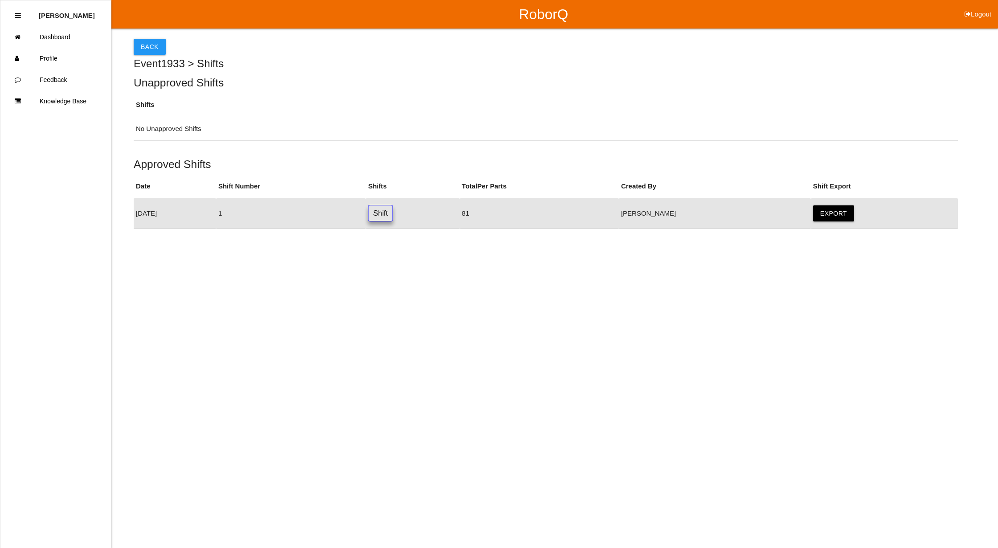
click at [143, 40] on button "Back" at bounding box center [150, 47] width 32 height 16
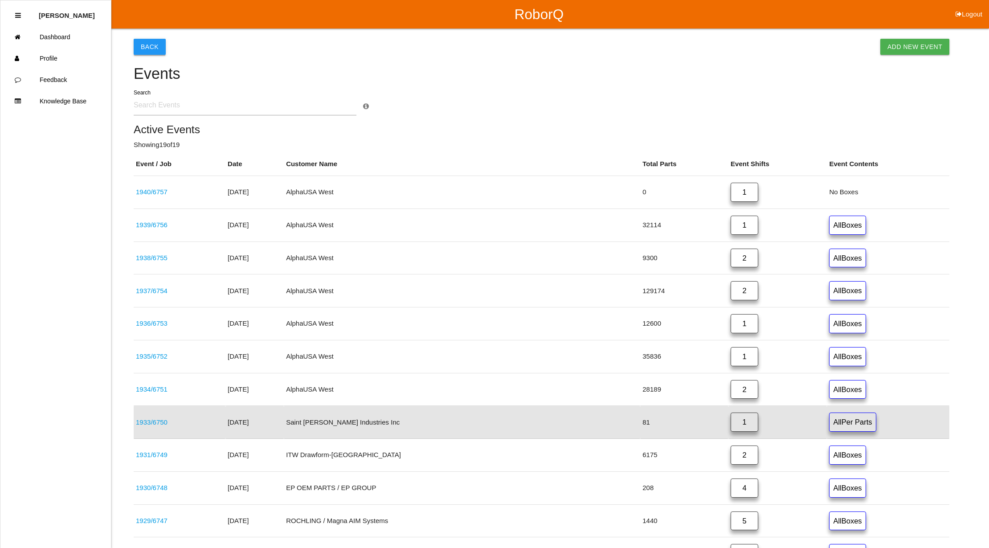
click at [139, 46] on button "Back" at bounding box center [150, 47] width 32 height 16
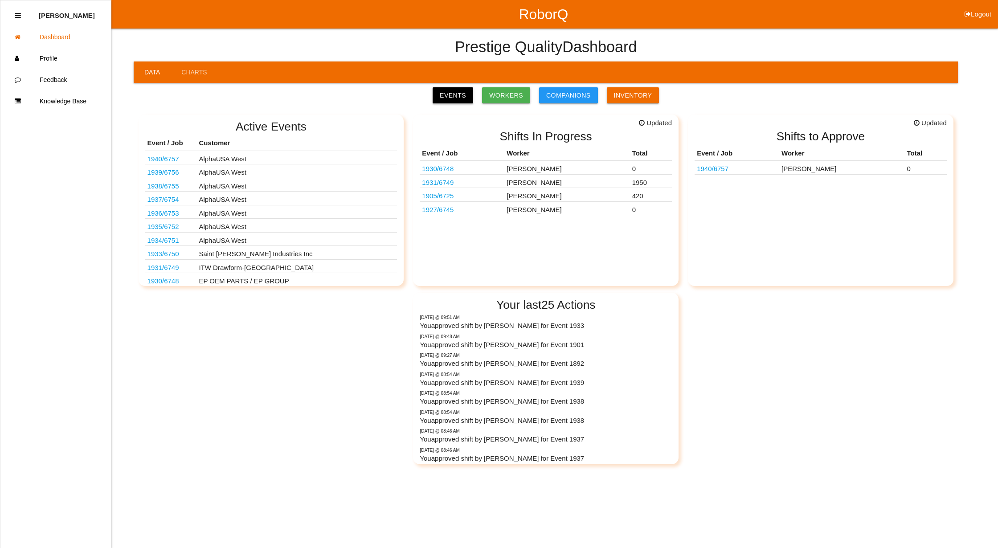
click at [458, 90] on link "Events" at bounding box center [453, 95] width 41 height 16
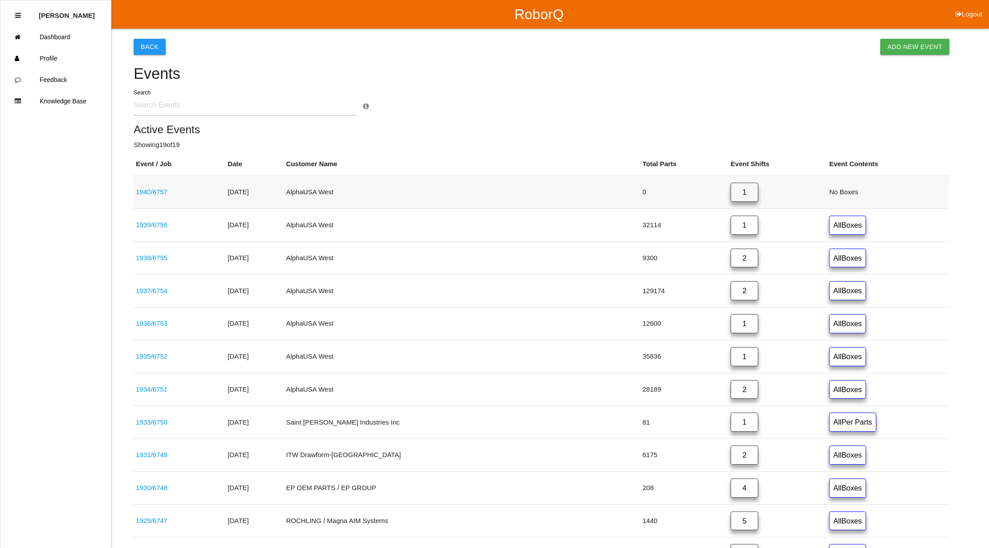
click at [731, 193] on link "1" at bounding box center [745, 192] width 28 height 19
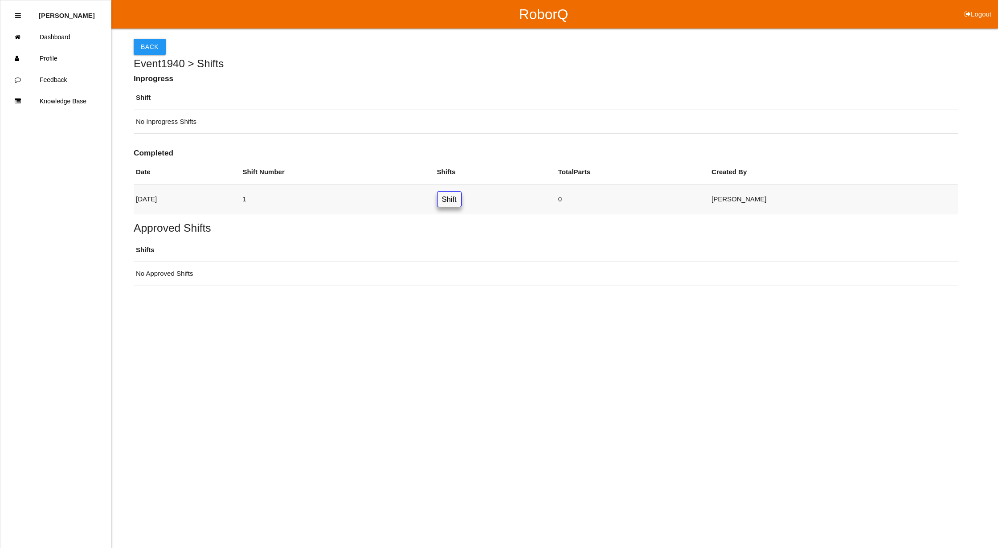
click at [461, 204] on link "Shift" at bounding box center [449, 199] width 25 height 16
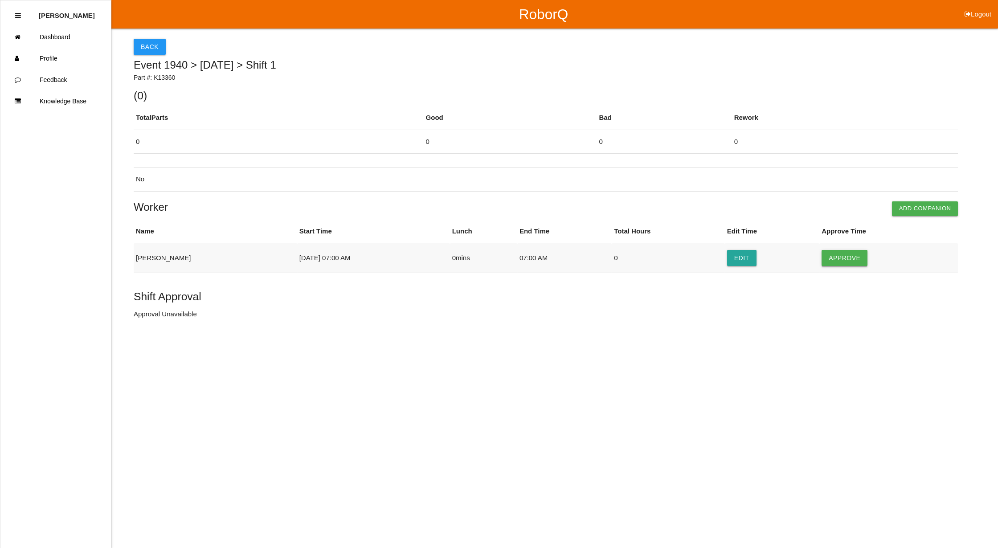
click at [847, 256] on button "Approve" at bounding box center [844, 258] width 46 height 16
drag, startPoint x: 159, startPoint y: 319, endPoint x: 157, endPoint y: 299, distance: 19.7
click at [160, 318] on button "Approve Shift" at bounding box center [167, 315] width 67 height 16
click at [148, 47] on button "Back" at bounding box center [150, 47] width 32 height 16
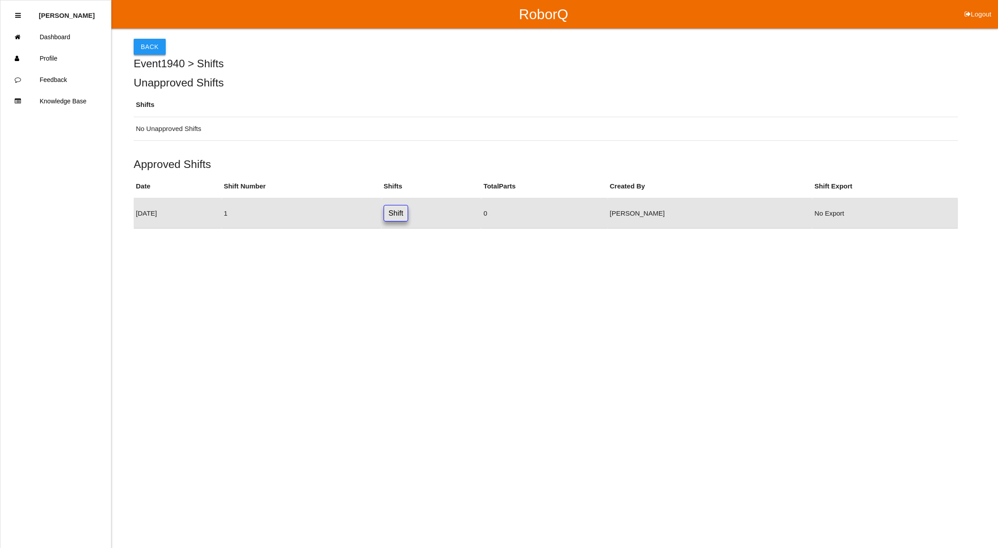
click at [145, 40] on button "Back" at bounding box center [150, 47] width 32 height 16
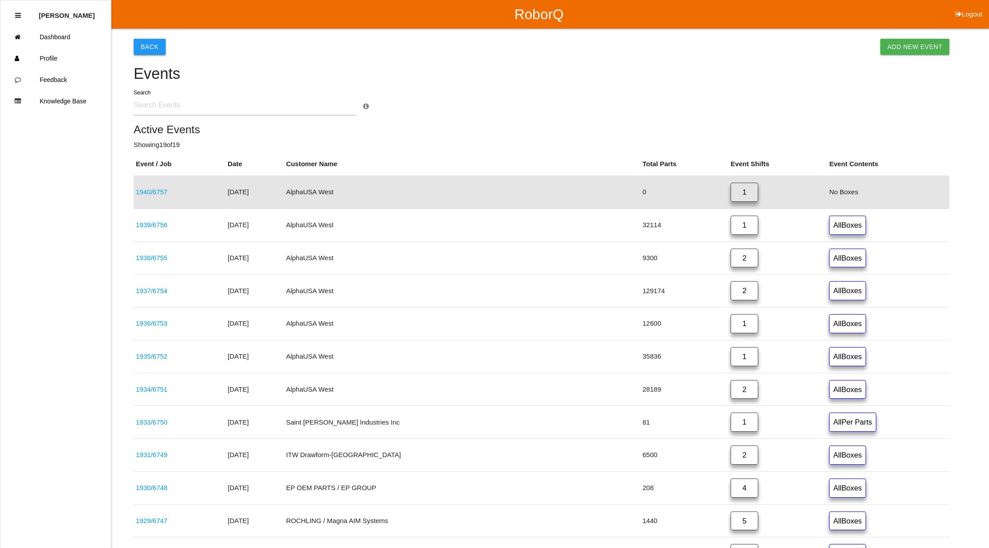
click at [152, 45] on button "Back" at bounding box center [150, 47] width 32 height 16
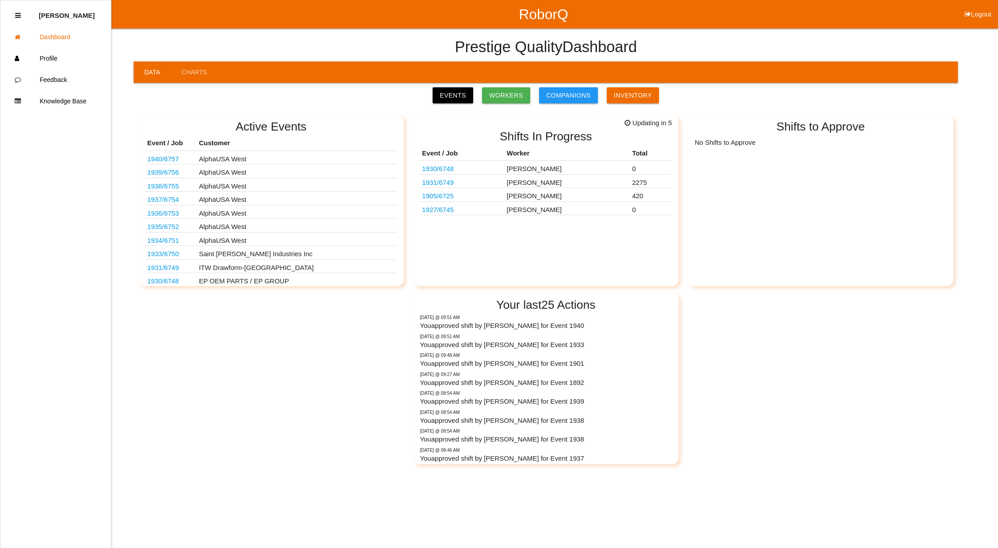
click at [982, 7] on button "Logout" at bounding box center [978, 3] width 40 height 7
select select "Supervisor"
